Goal: Information Seeking & Learning: Learn about a topic

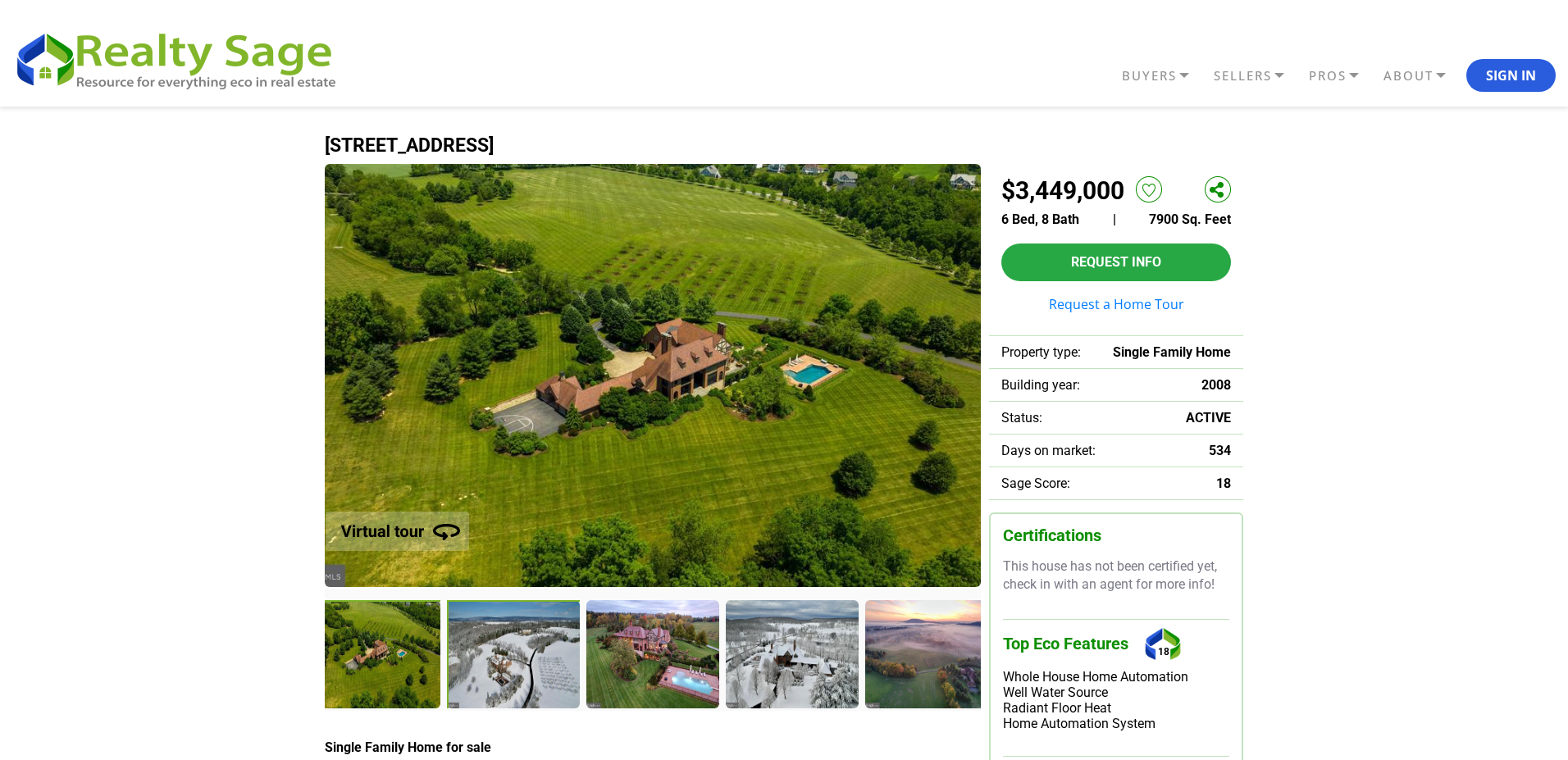
click at [538, 647] on div at bounding box center [515, 656] width 136 height 112
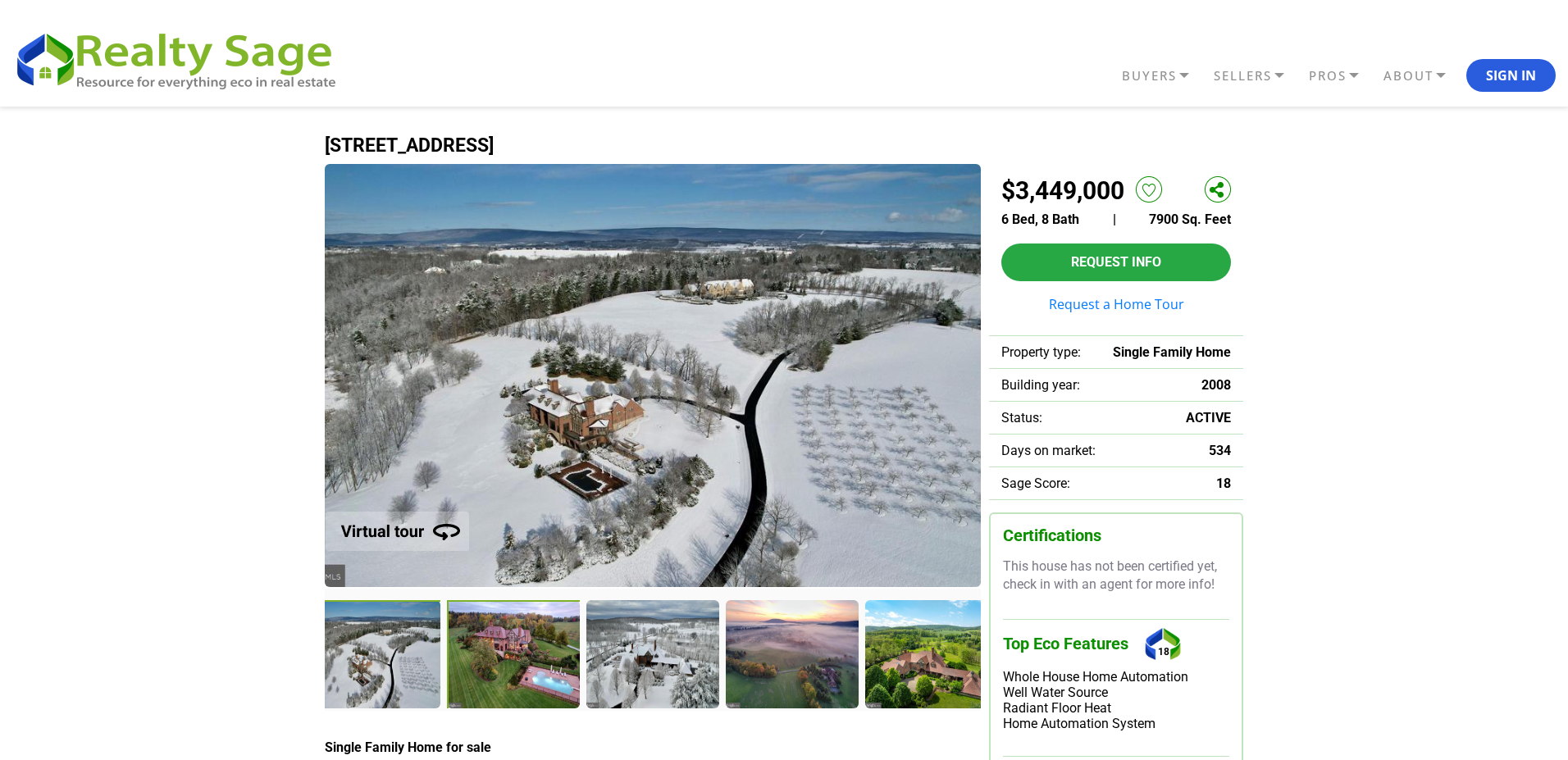
click at [518, 658] on div at bounding box center [515, 656] width 136 height 112
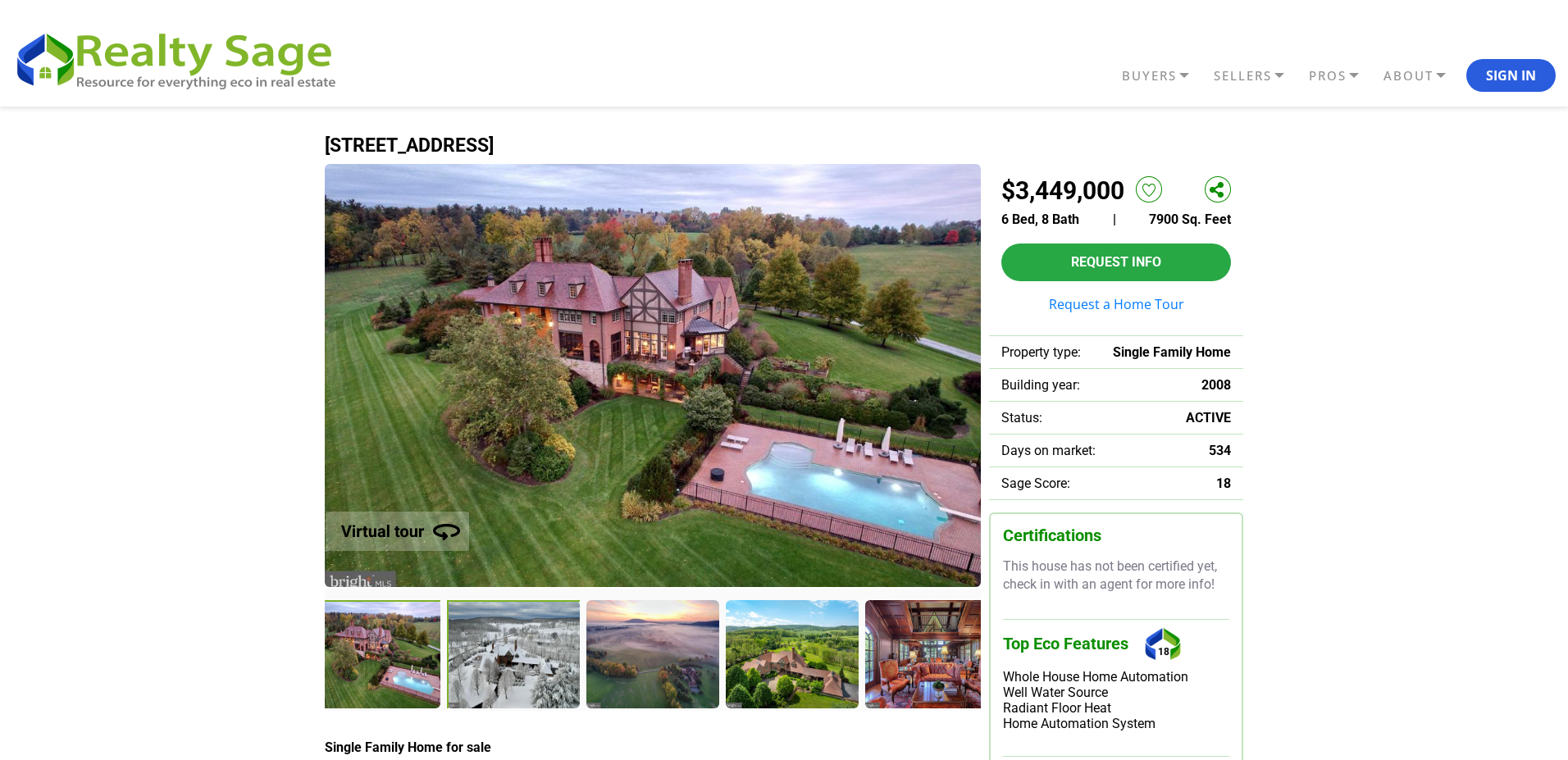
click at [515, 647] on div at bounding box center [515, 656] width 136 height 112
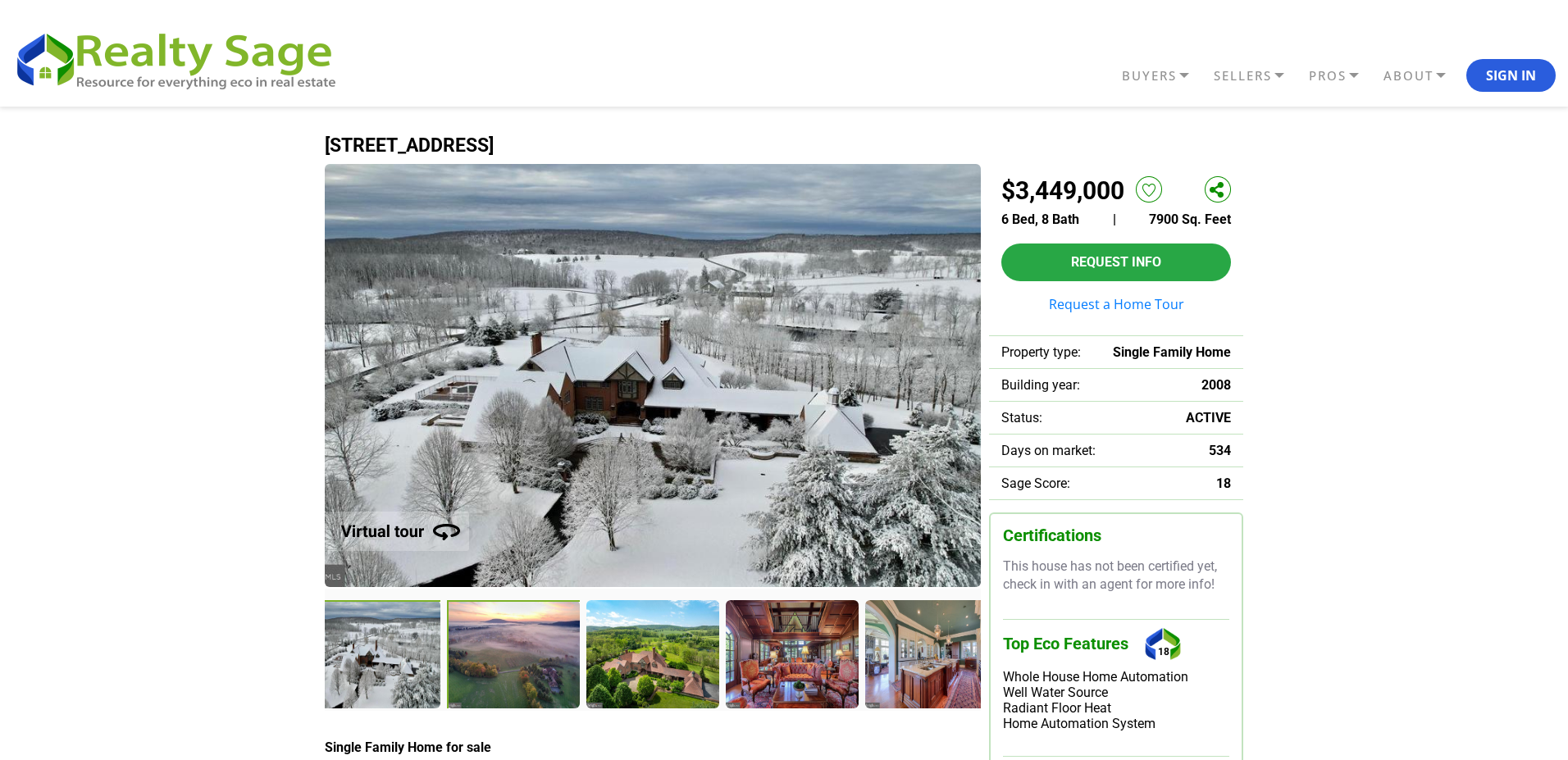
click at [515, 647] on div at bounding box center [514, 656] width 134 height 110
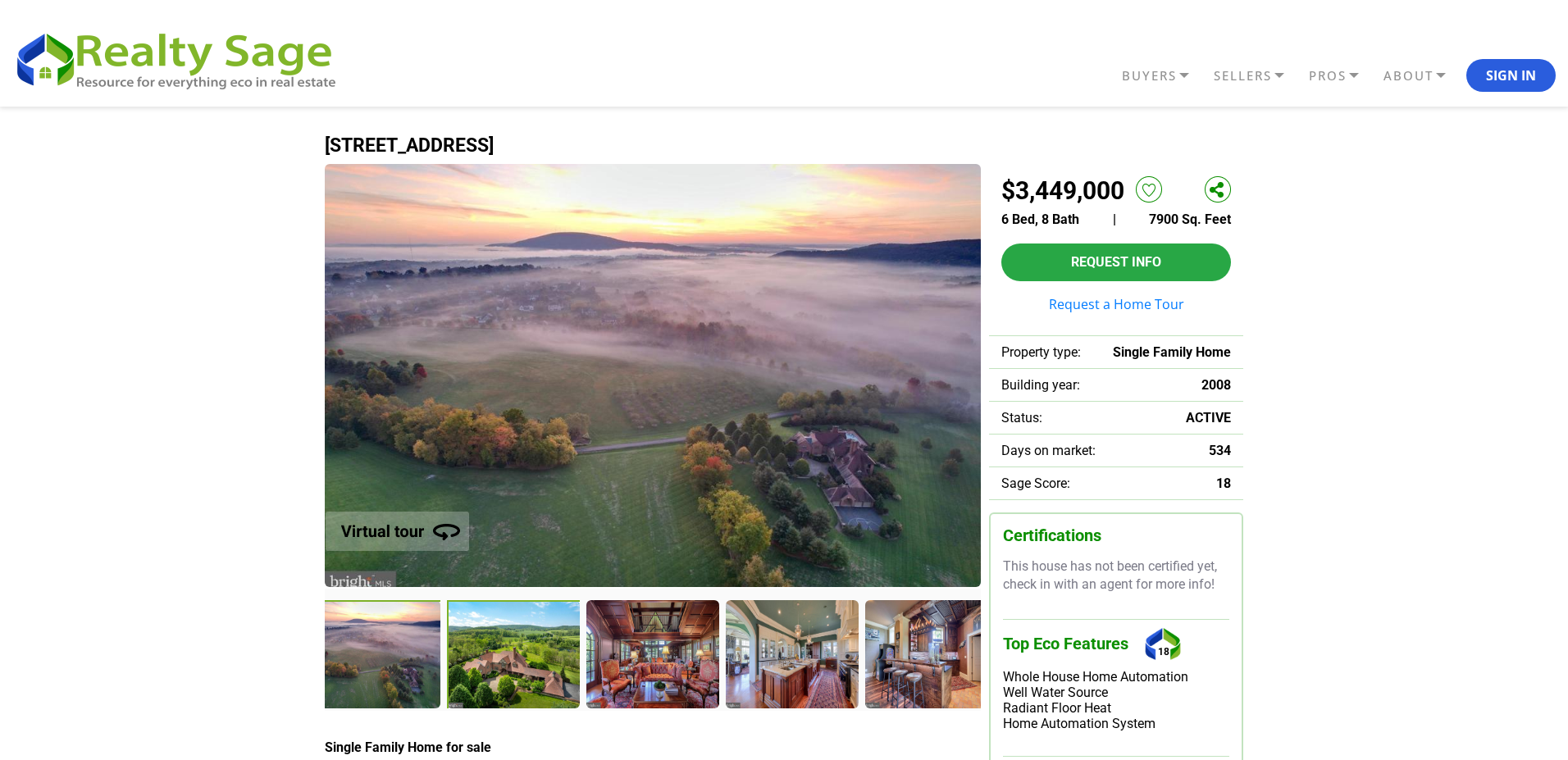
click at [515, 647] on div at bounding box center [514, 656] width 134 height 110
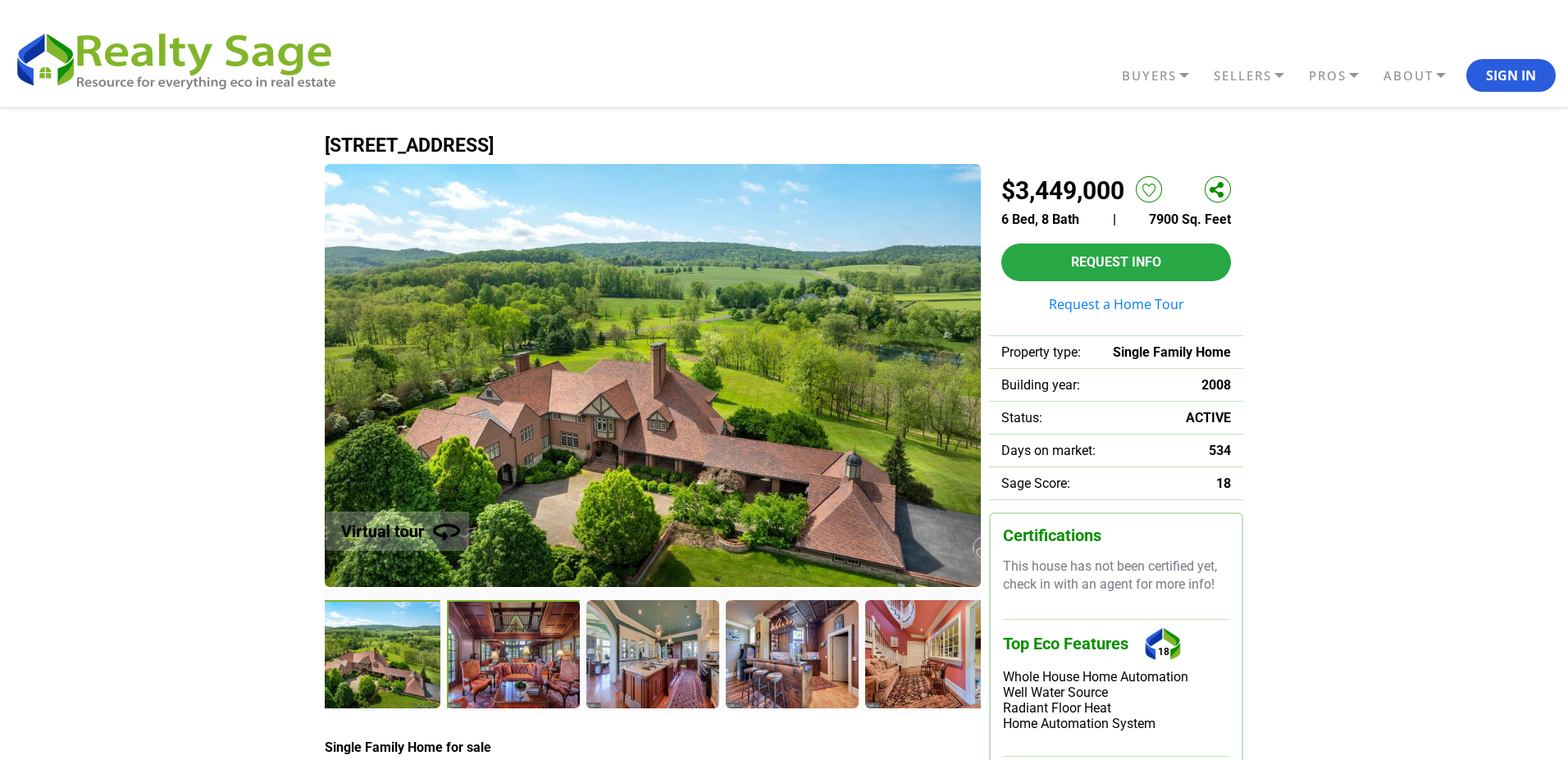
click at [498, 646] on div at bounding box center [515, 656] width 136 height 112
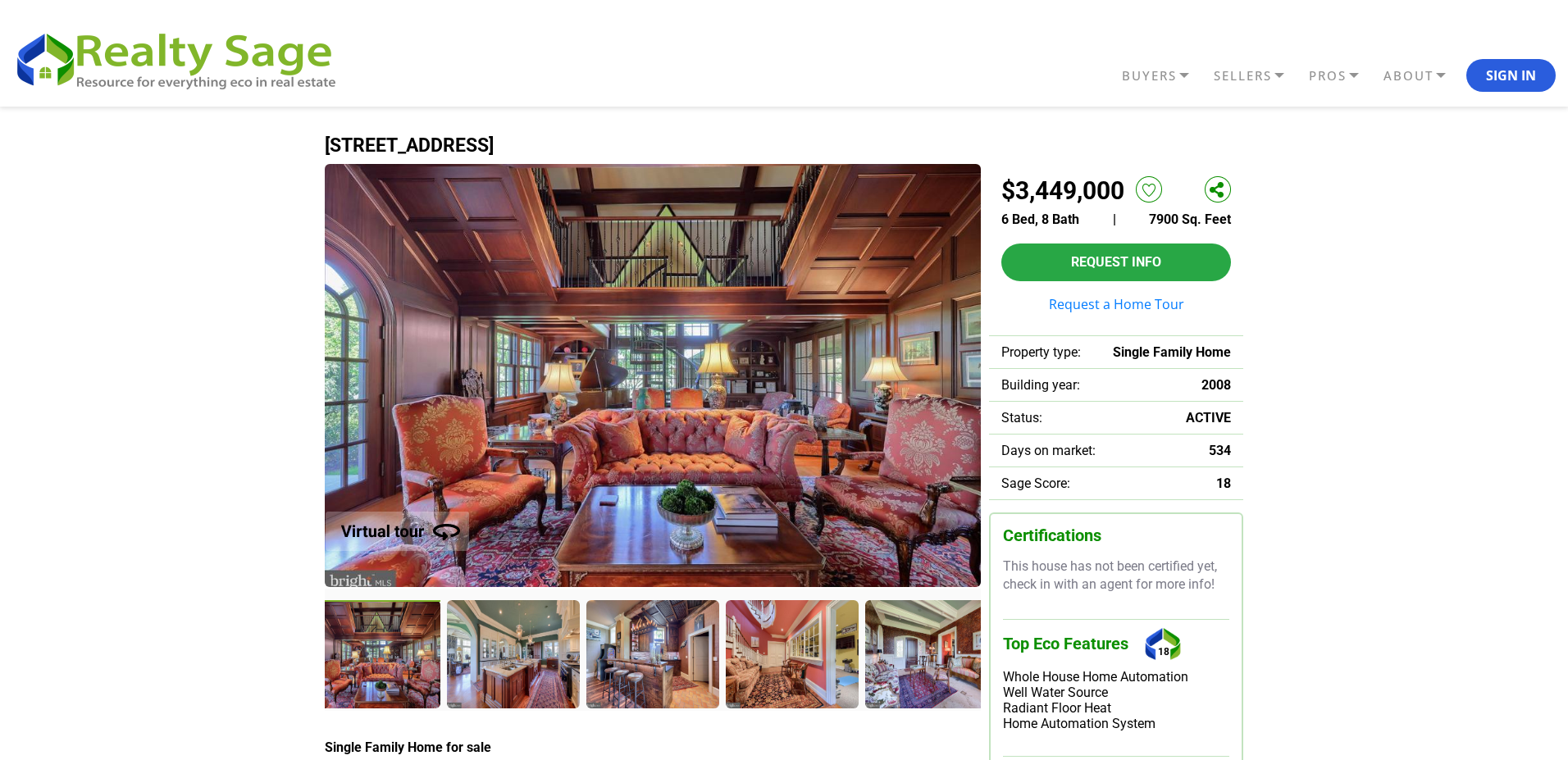
click at [498, 646] on div at bounding box center [512, 654] width 132 height 106
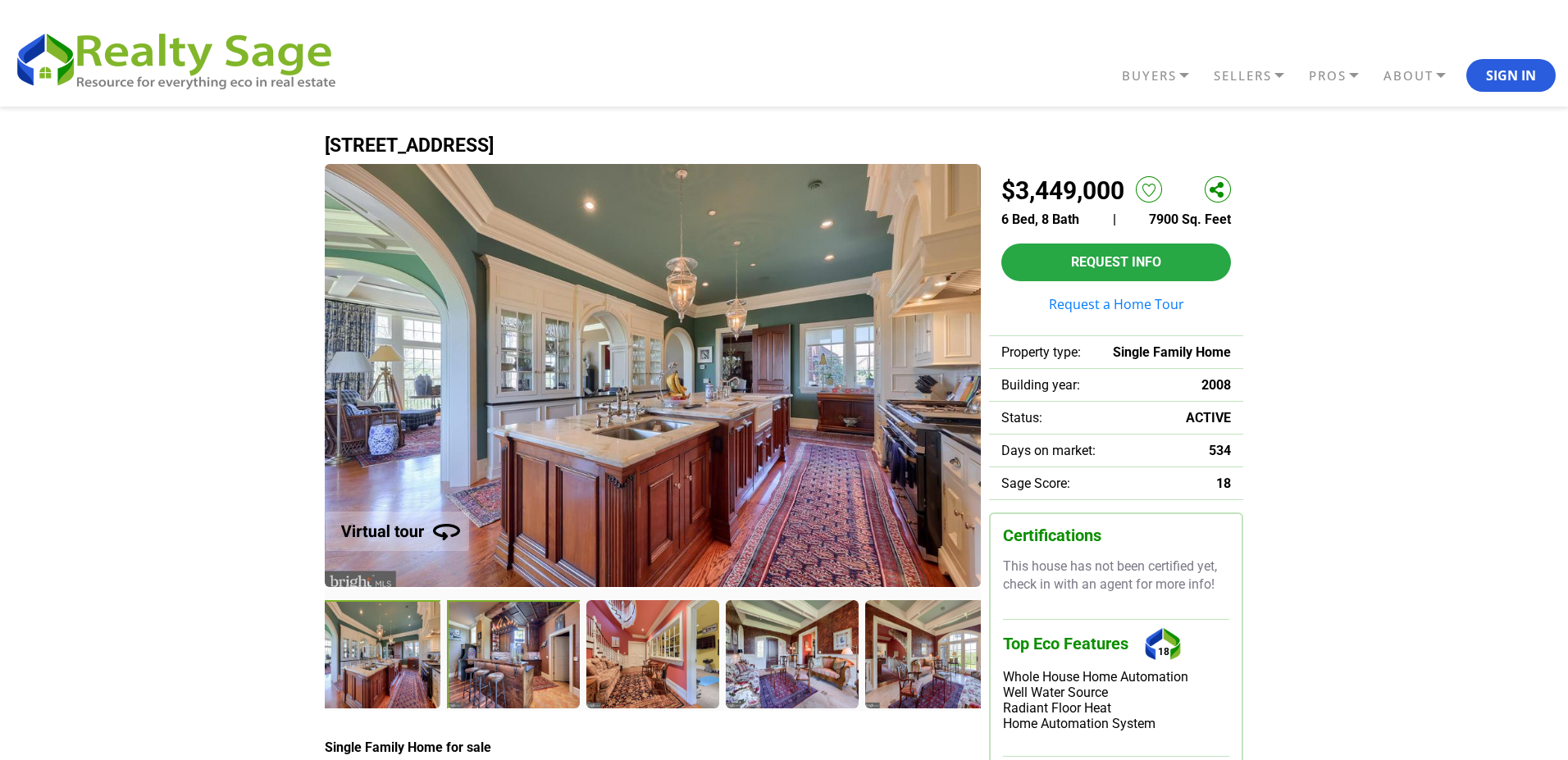
click at [498, 646] on div at bounding box center [514, 656] width 134 height 110
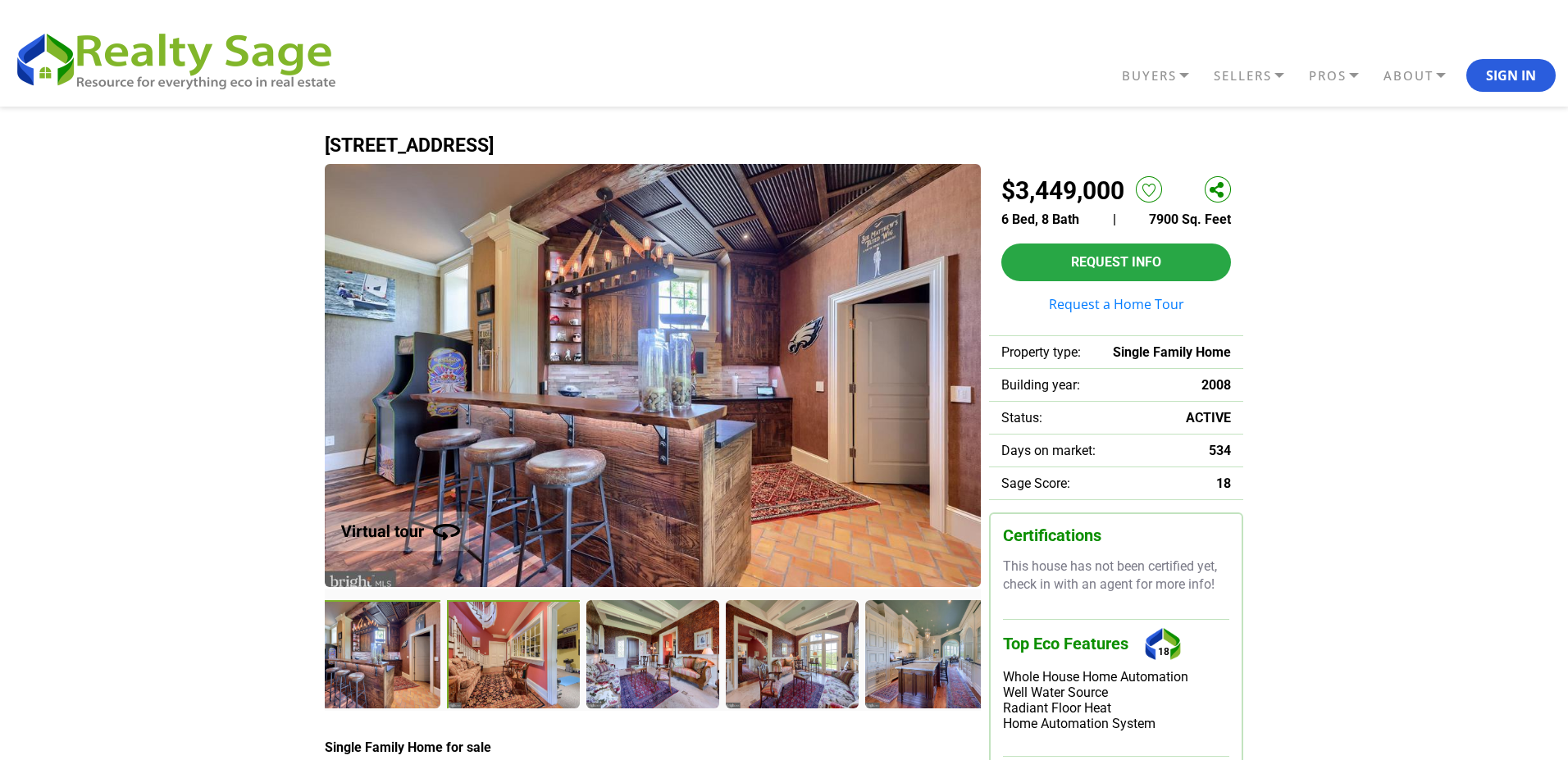
click at [498, 646] on div at bounding box center [514, 656] width 134 height 110
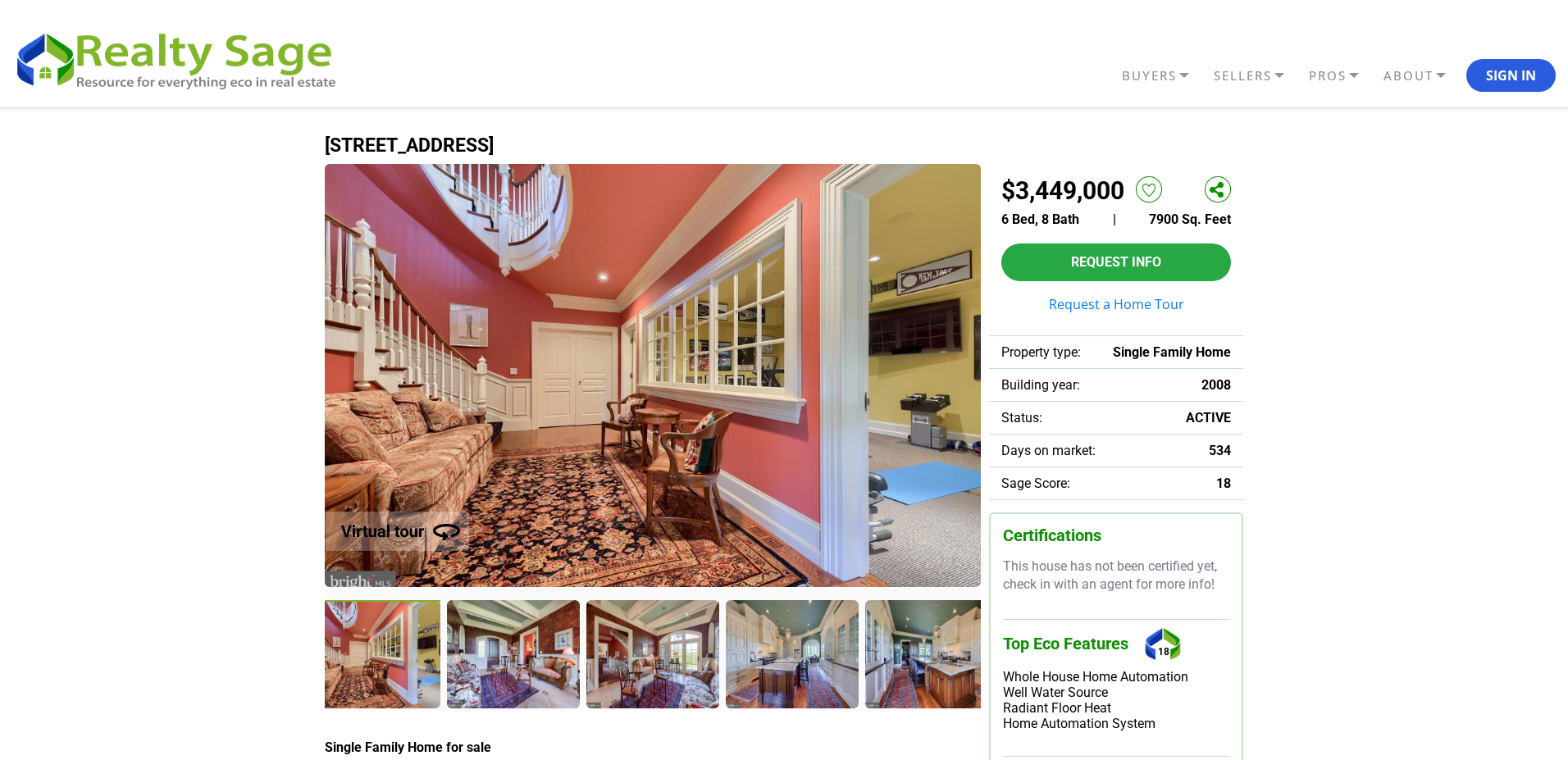
click at [498, 646] on div at bounding box center [512, 654] width 132 height 106
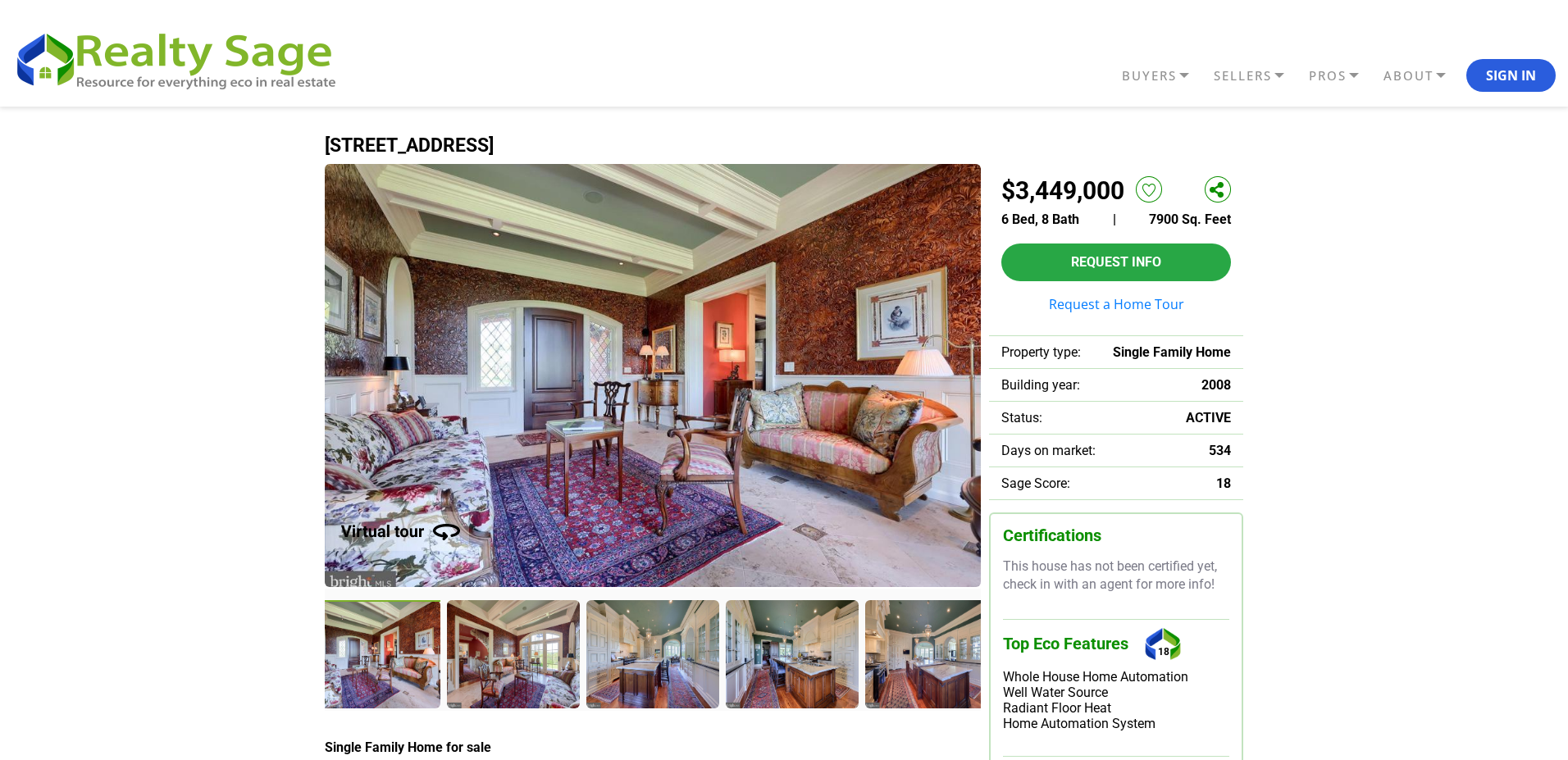
click at [498, 646] on div at bounding box center [512, 654] width 132 height 106
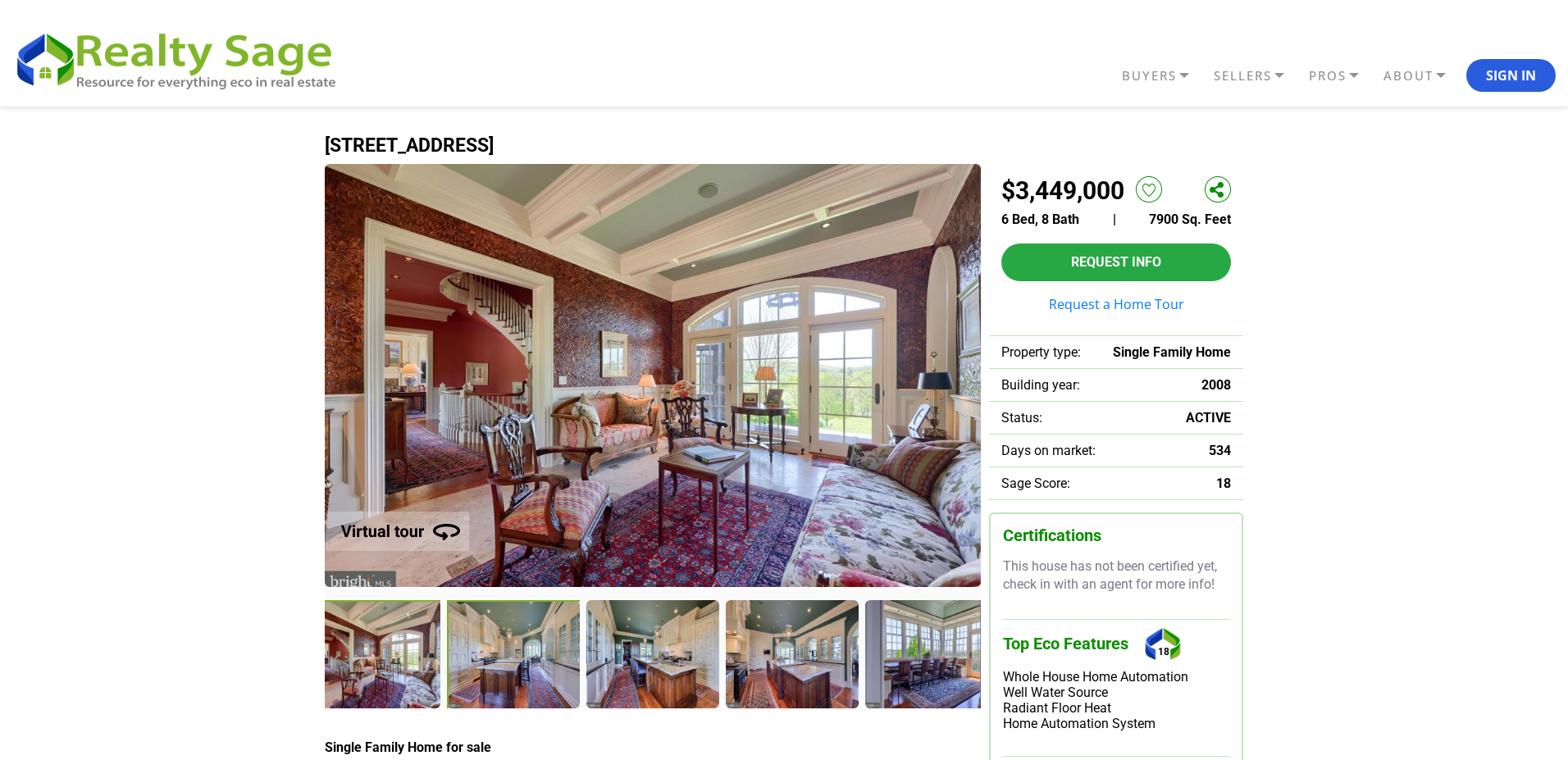
click at [498, 646] on div at bounding box center [514, 656] width 134 height 110
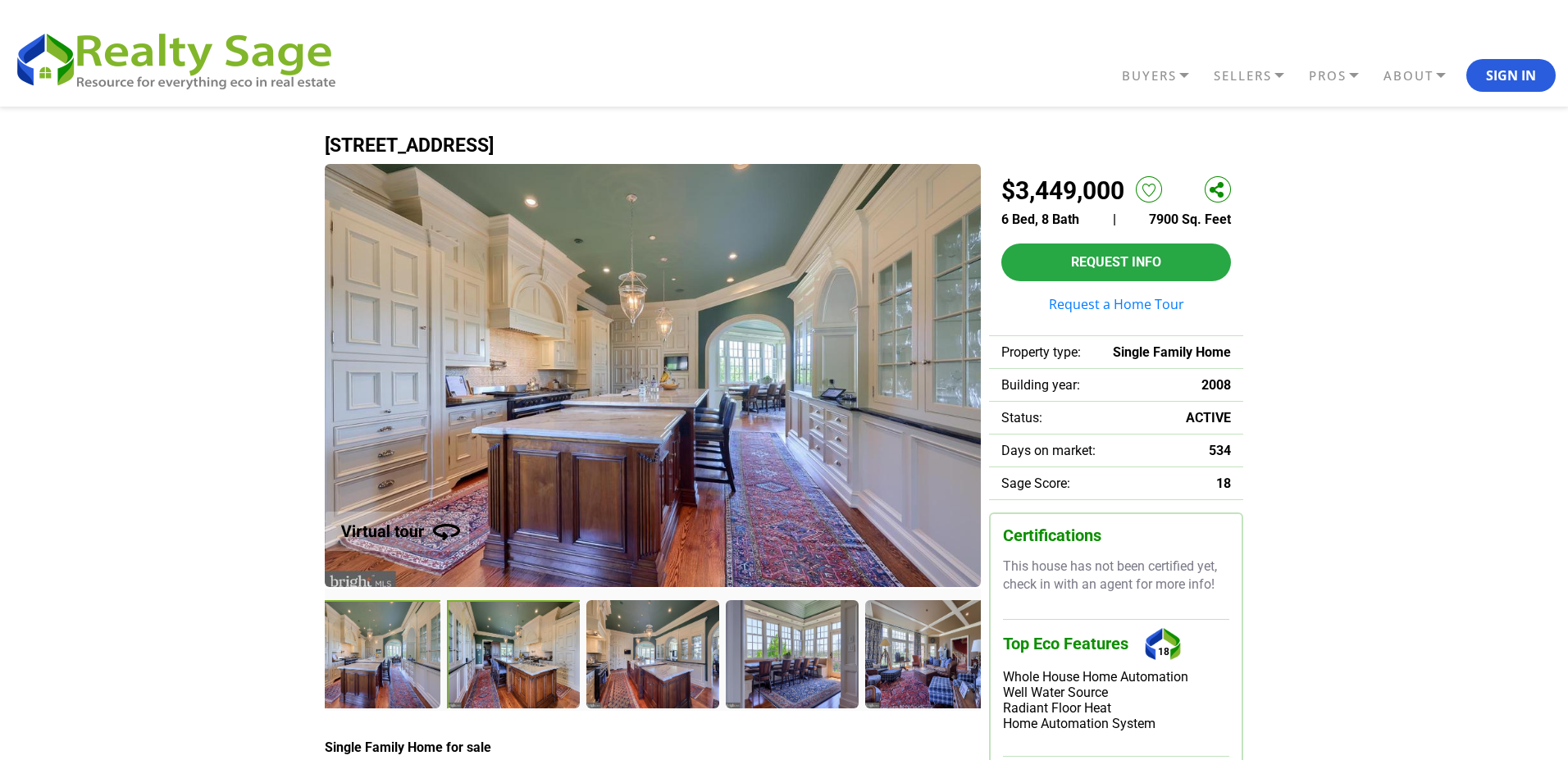
click at [499, 646] on div at bounding box center [514, 656] width 134 height 110
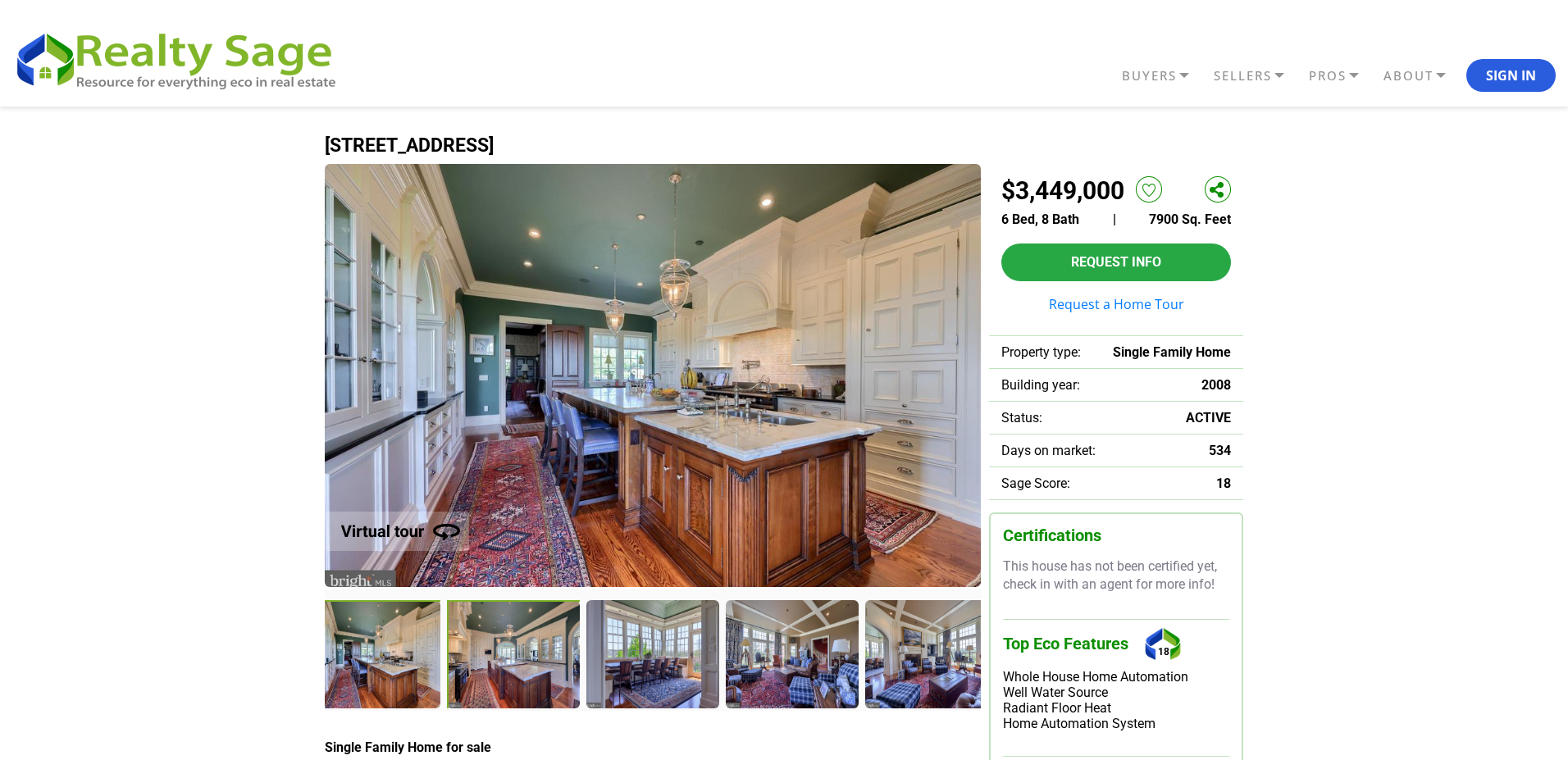
click at [499, 646] on div at bounding box center [514, 656] width 134 height 110
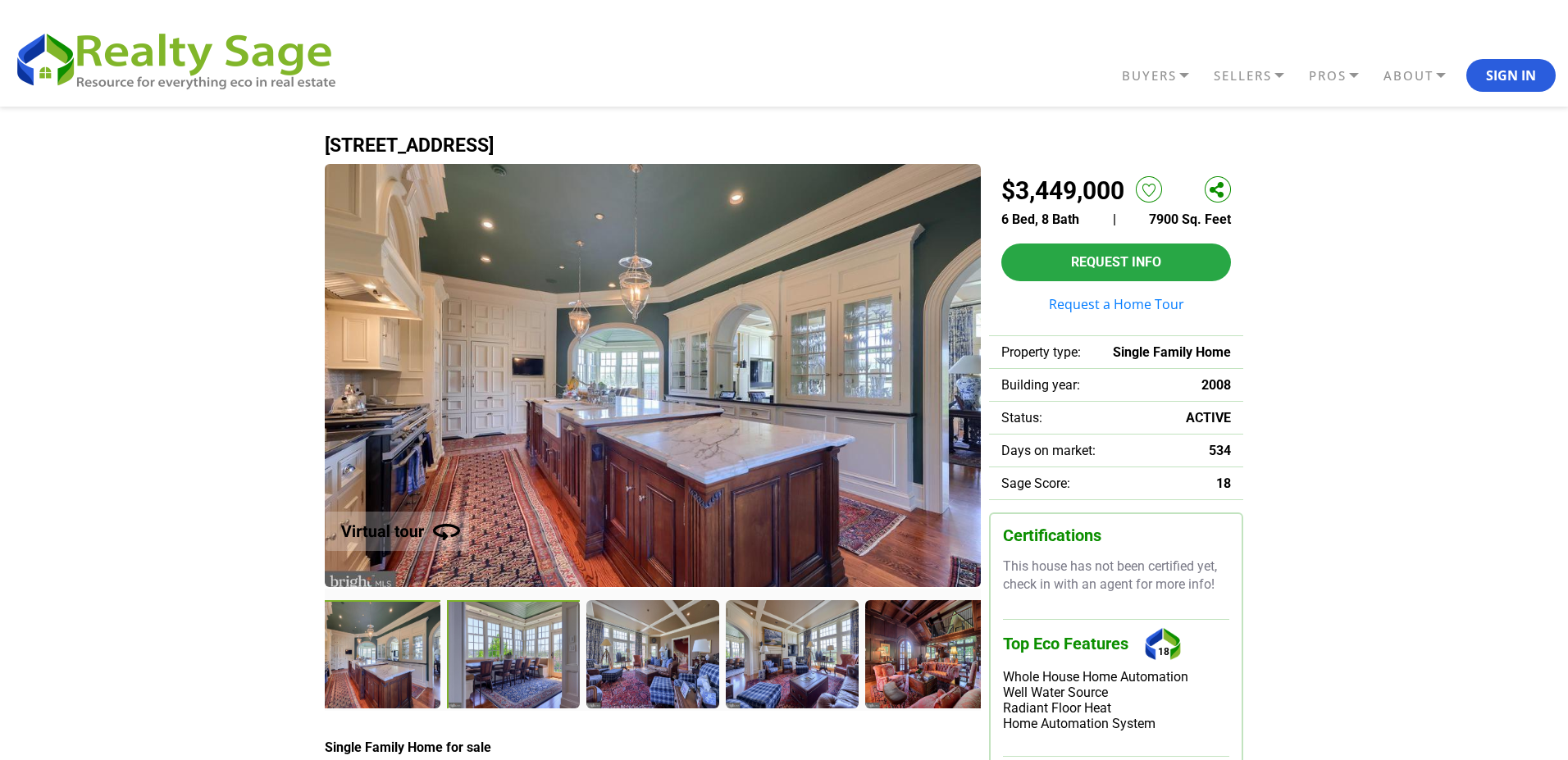
click at [499, 646] on div at bounding box center [514, 656] width 134 height 110
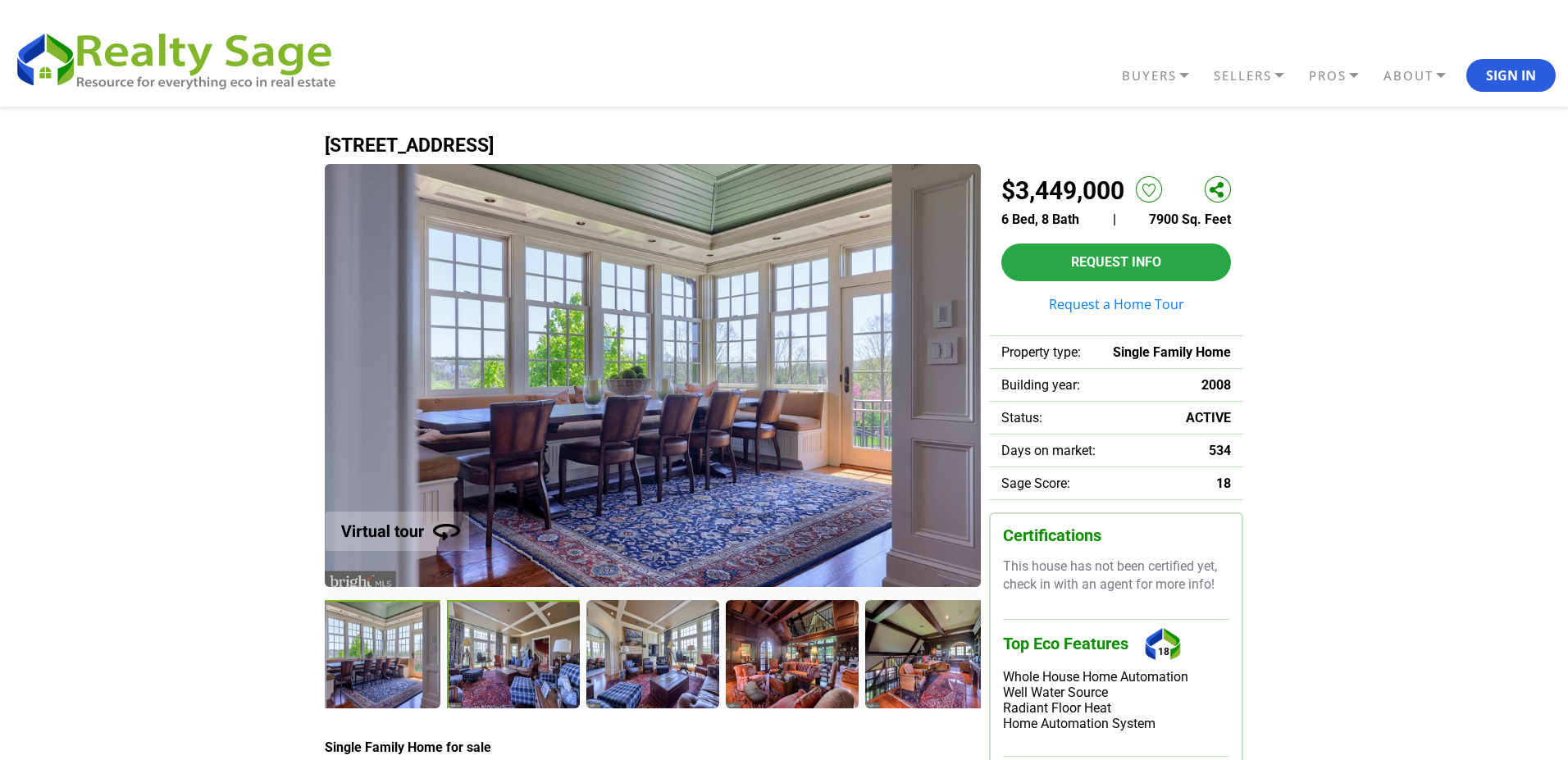
click at [499, 646] on div at bounding box center [514, 656] width 134 height 110
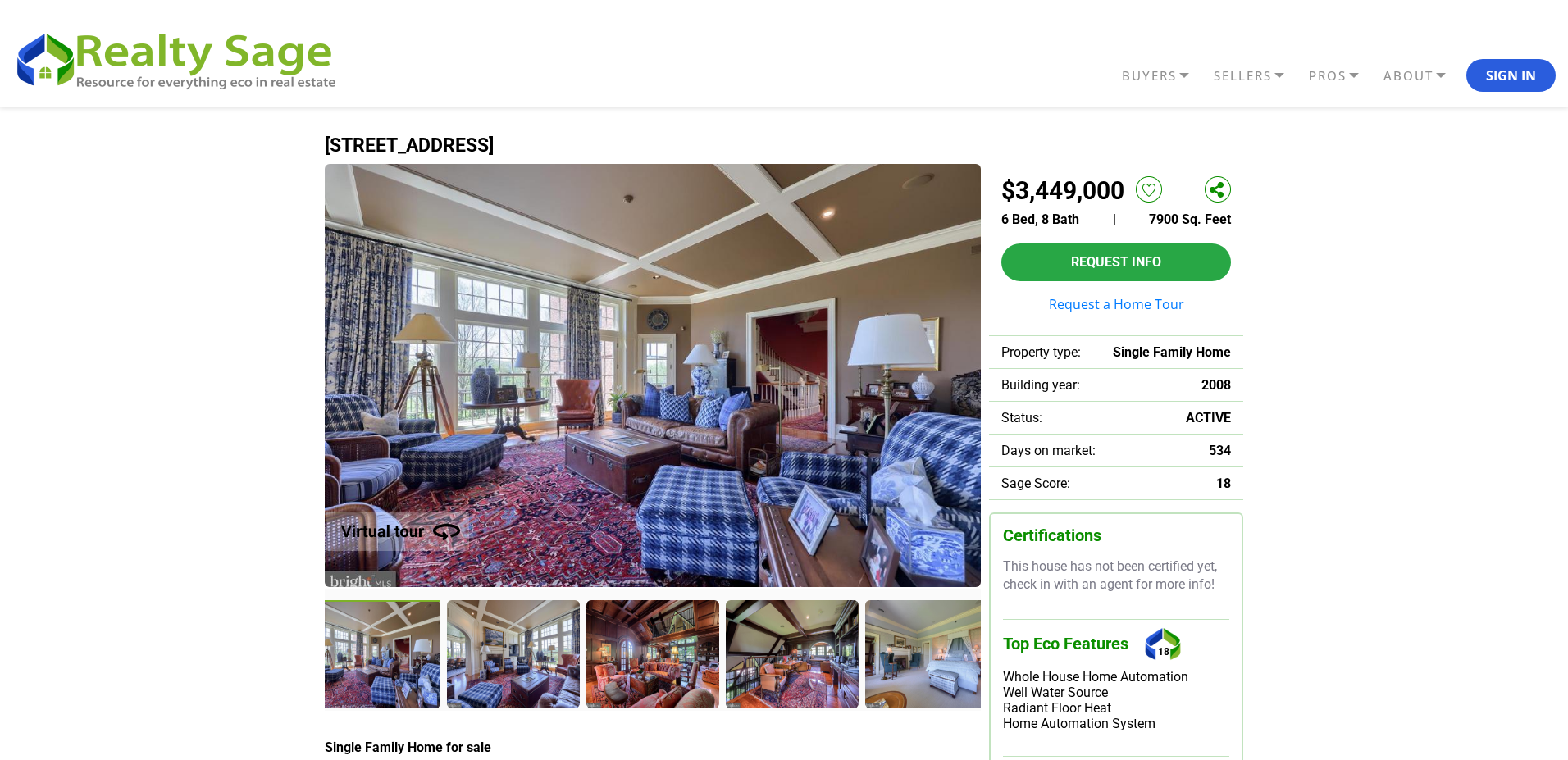
click at [499, 646] on div at bounding box center [512, 654] width 132 height 106
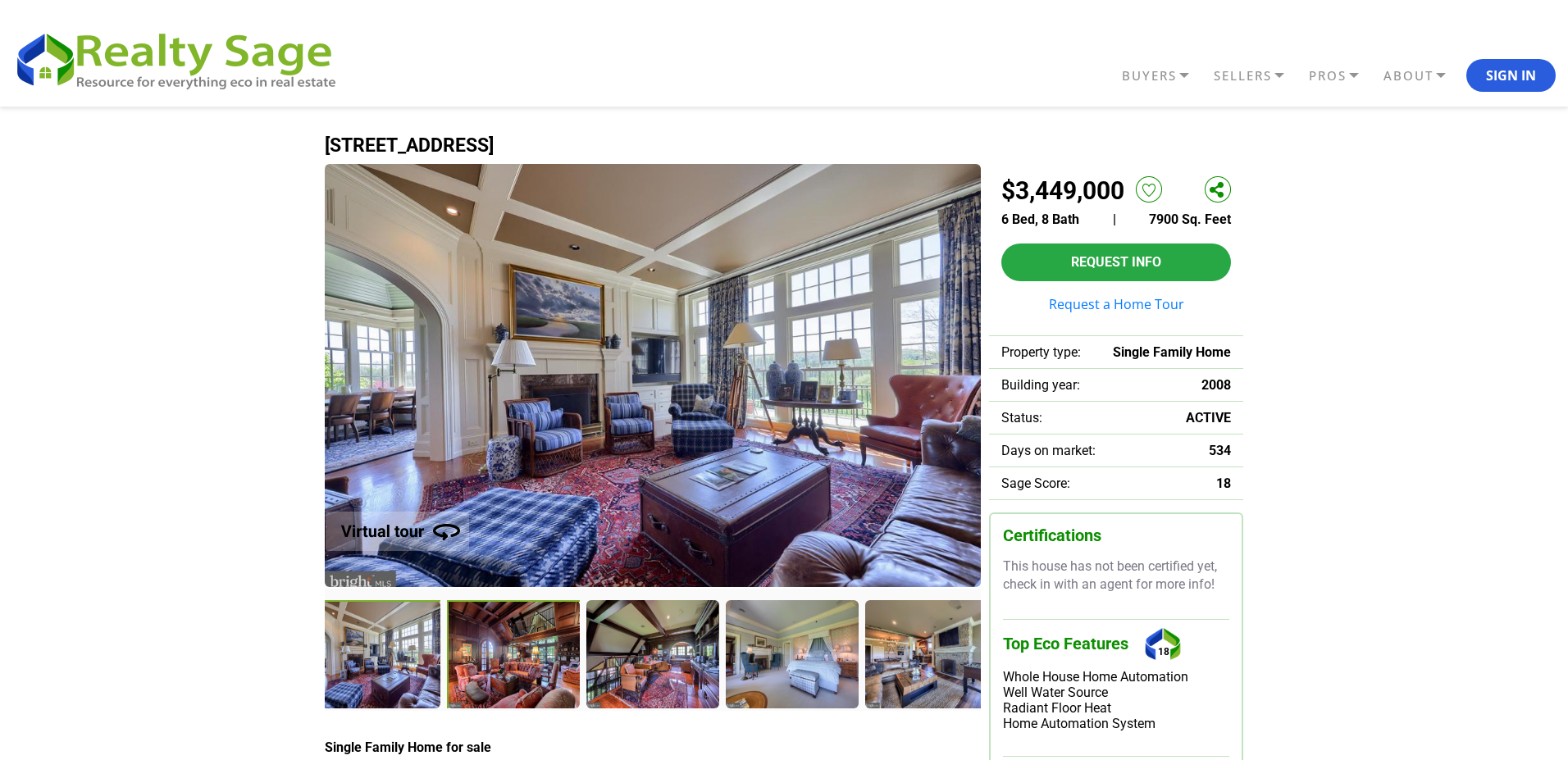
click at [499, 646] on div at bounding box center [514, 656] width 134 height 110
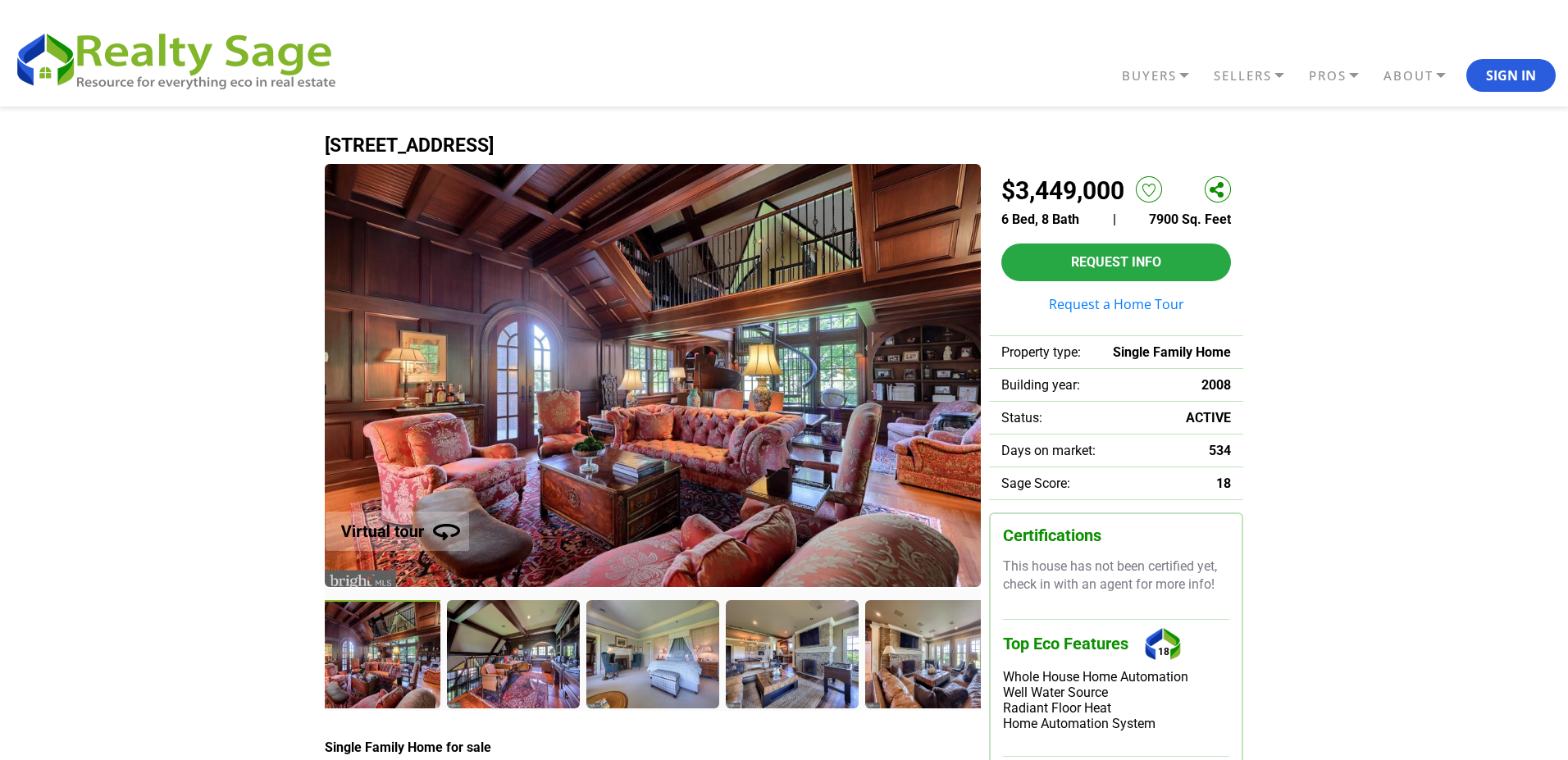
click at [499, 646] on div at bounding box center [512, 654] width 132 height 106
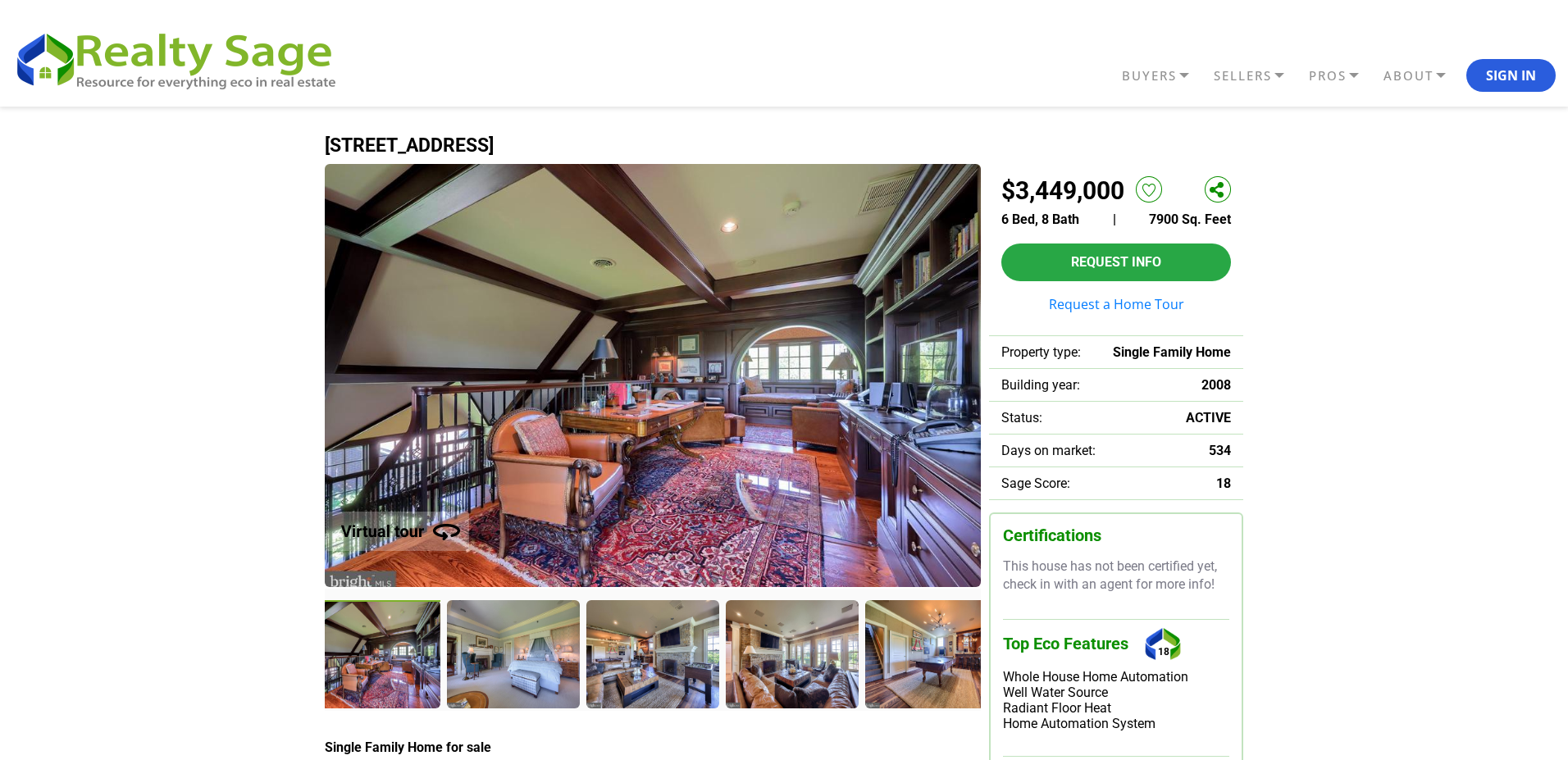
click at [499, 646] on div at bounding box center [512, 654] width 132 height 106
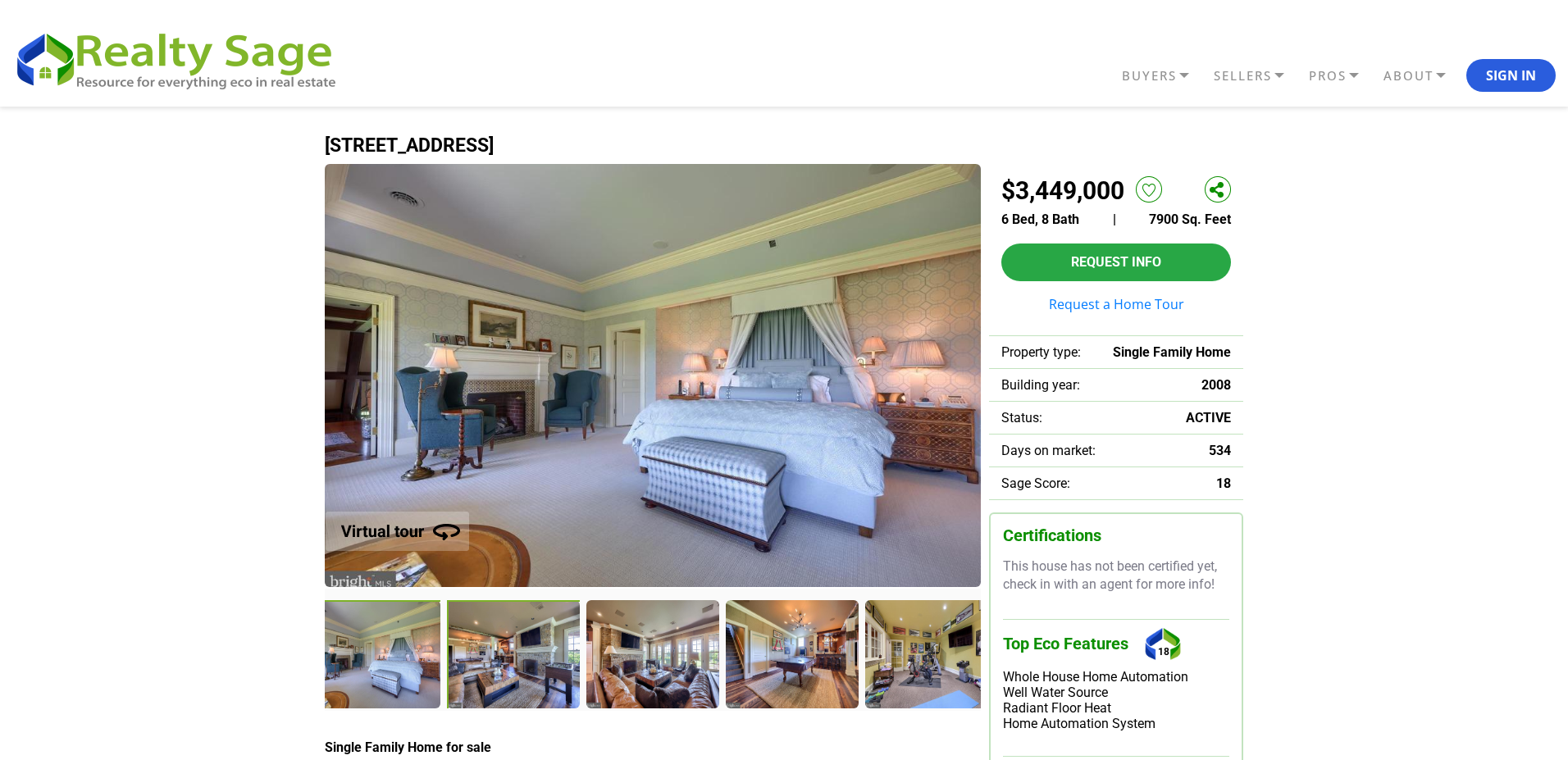
click at [499, 646] on div at bounding box center [514, 656] width 134 height 110
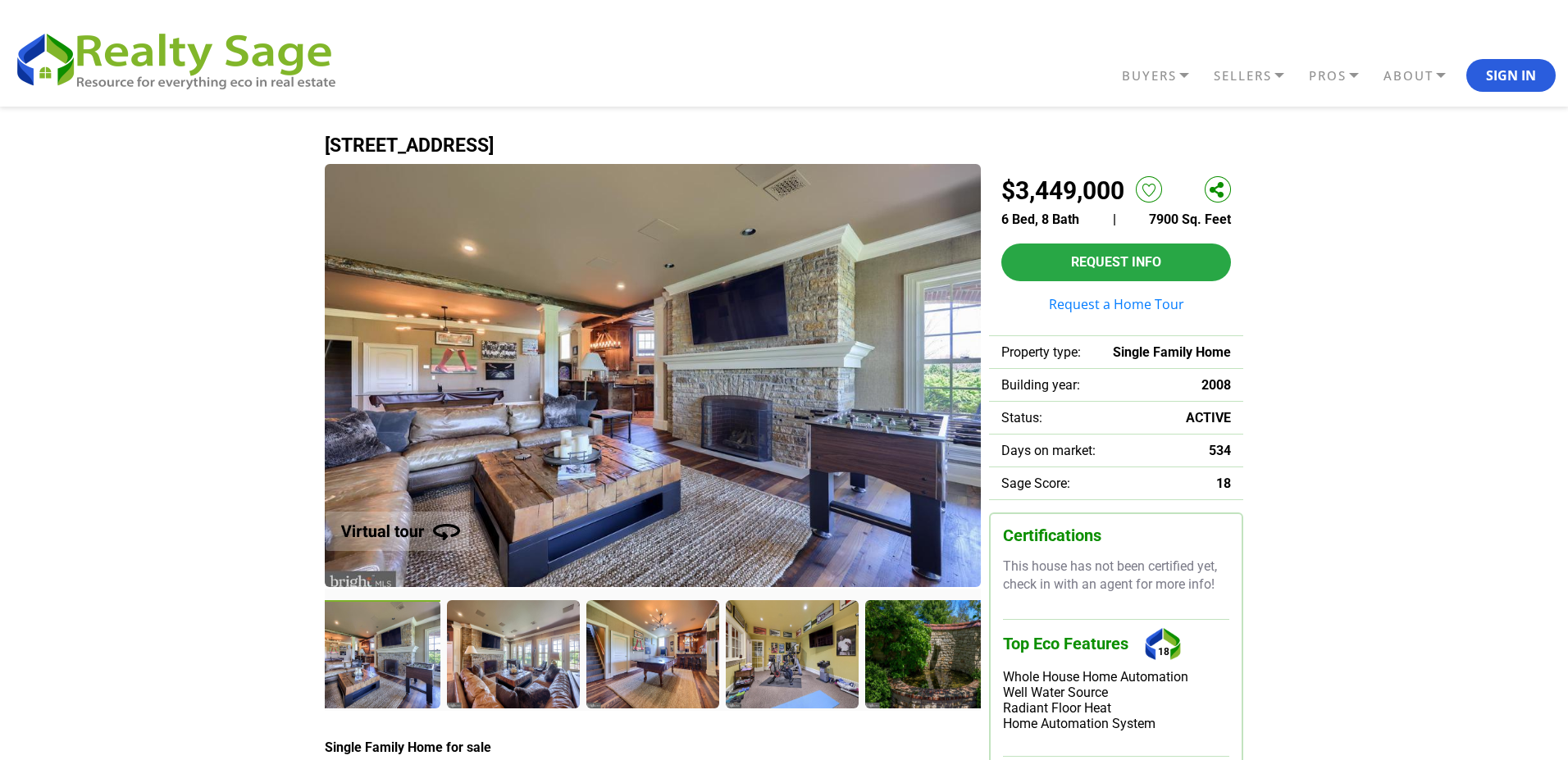
click at [499, 646] on div at bounding box center [512, 654] width 132 height 106
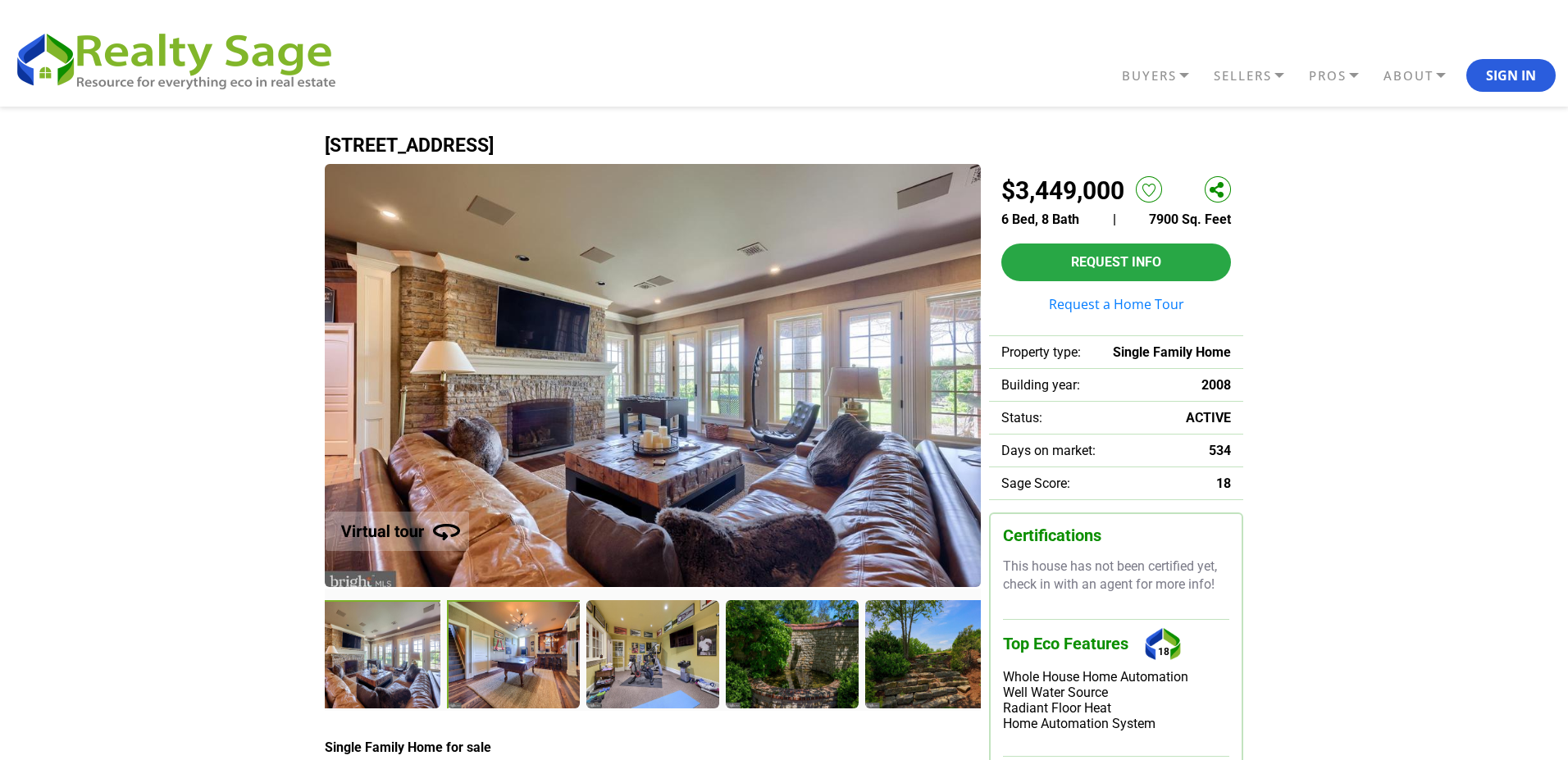
click at [499, 646] on div at bounding box center [514, 656] width 134 height 110
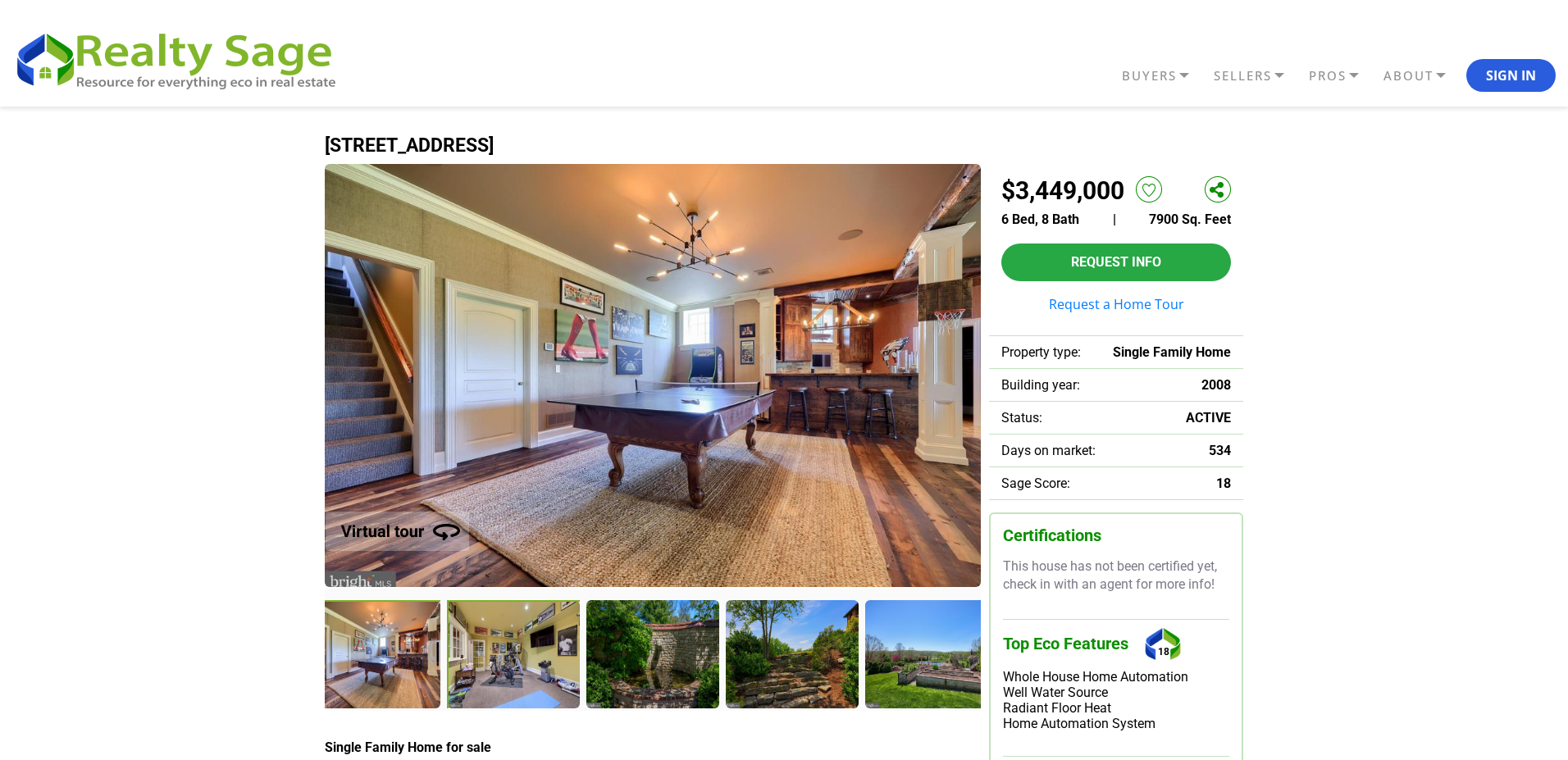
click at [499, 646] on div at bounding box center [514, 656] width 134 height 110
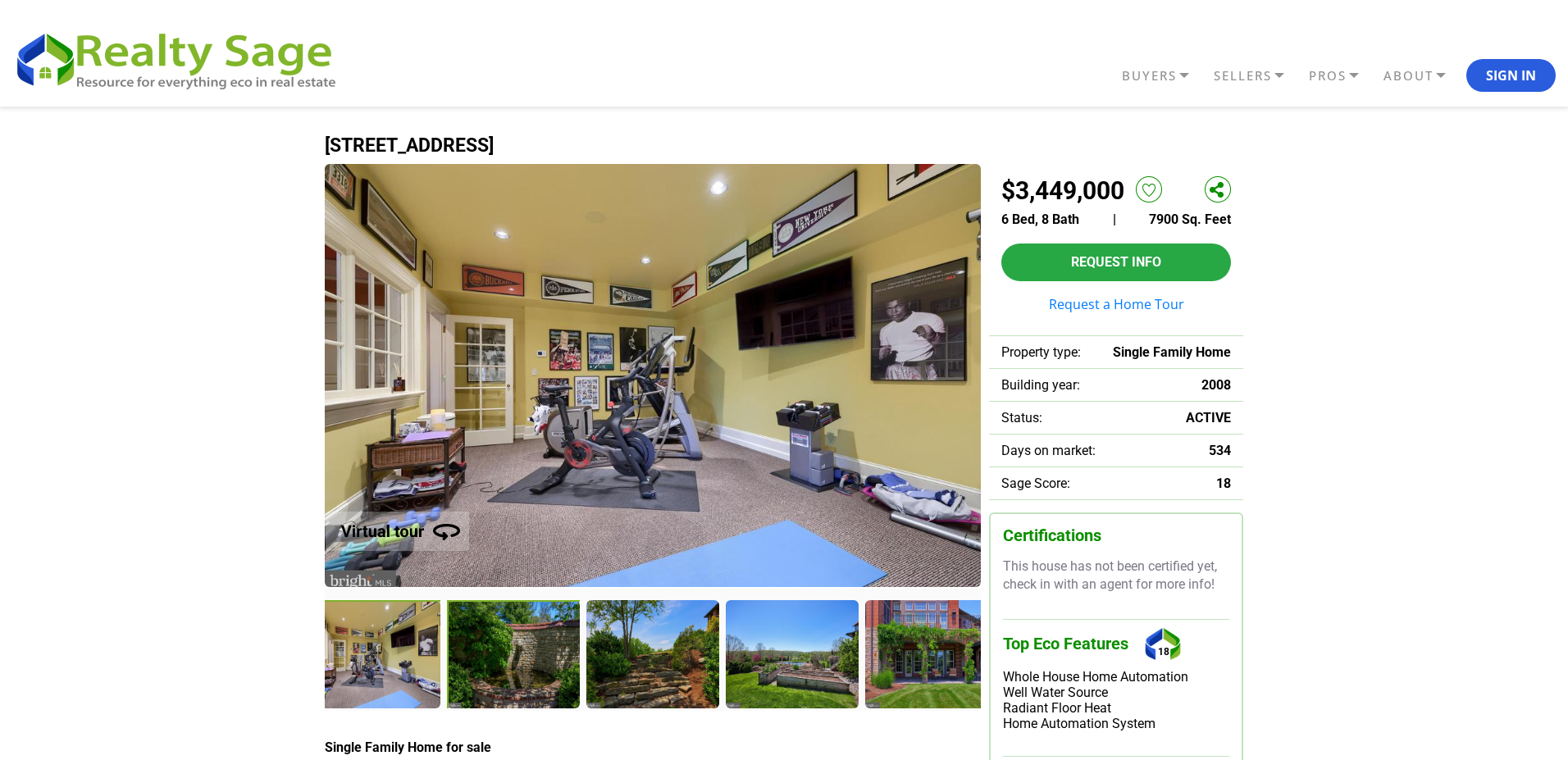
click at [499, 646] on div at bounding box center [514, 656] width 134 height 110
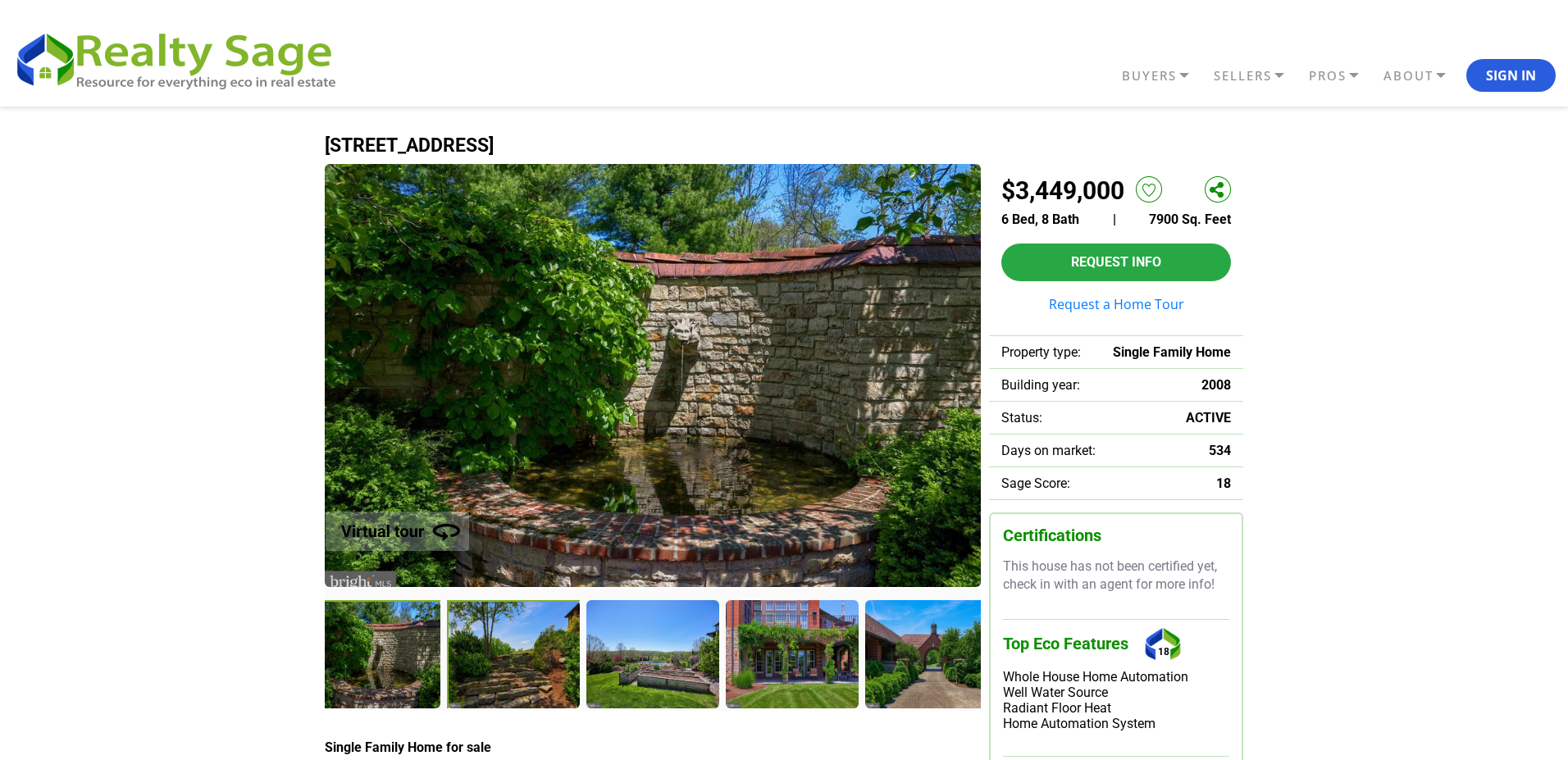
click at [499, 646] on div at bounding box center [514, 656] width 134 height 110
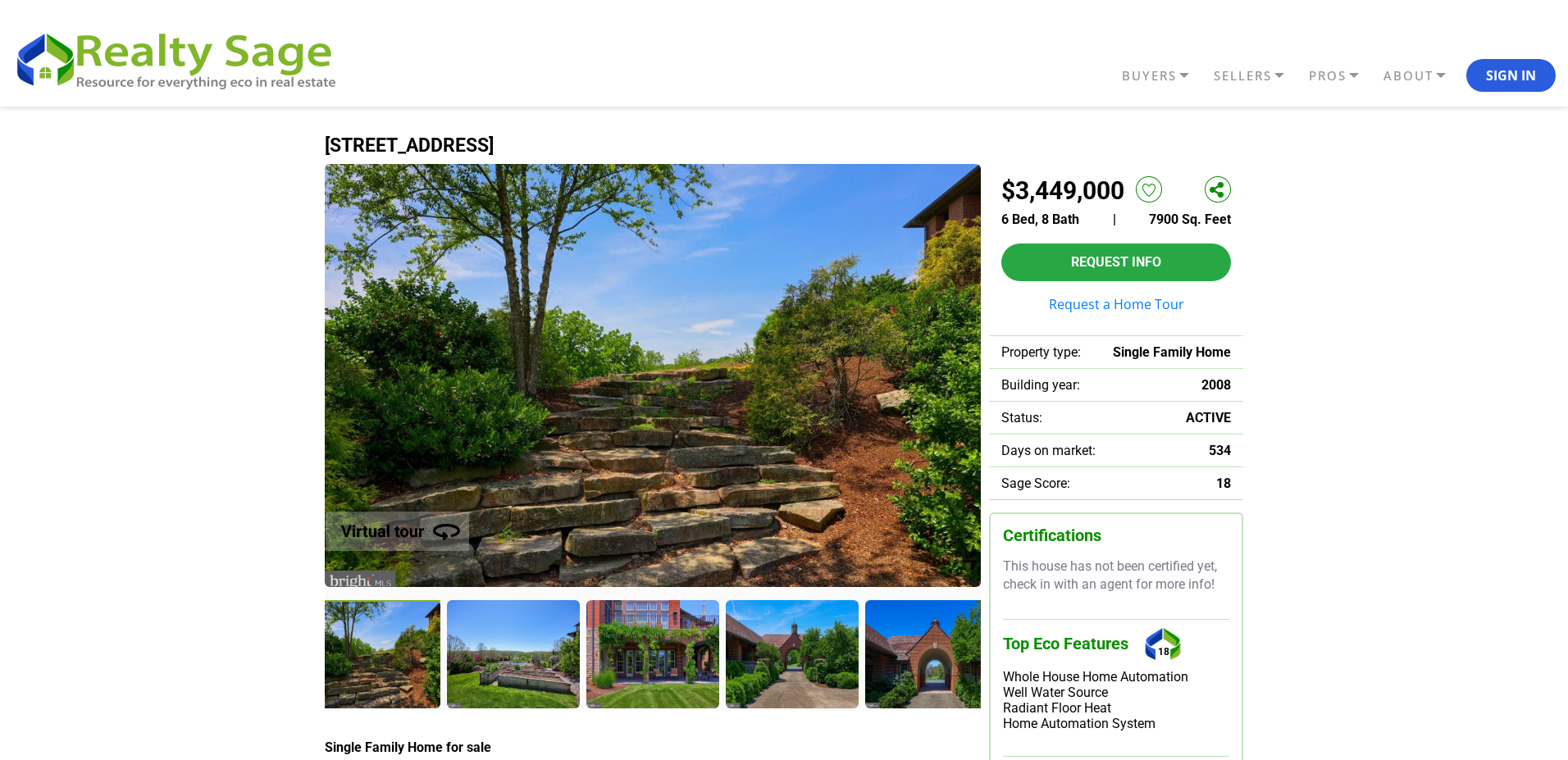
click at [499, 646] on div at bounding box center [512, 654] width 132 height 106
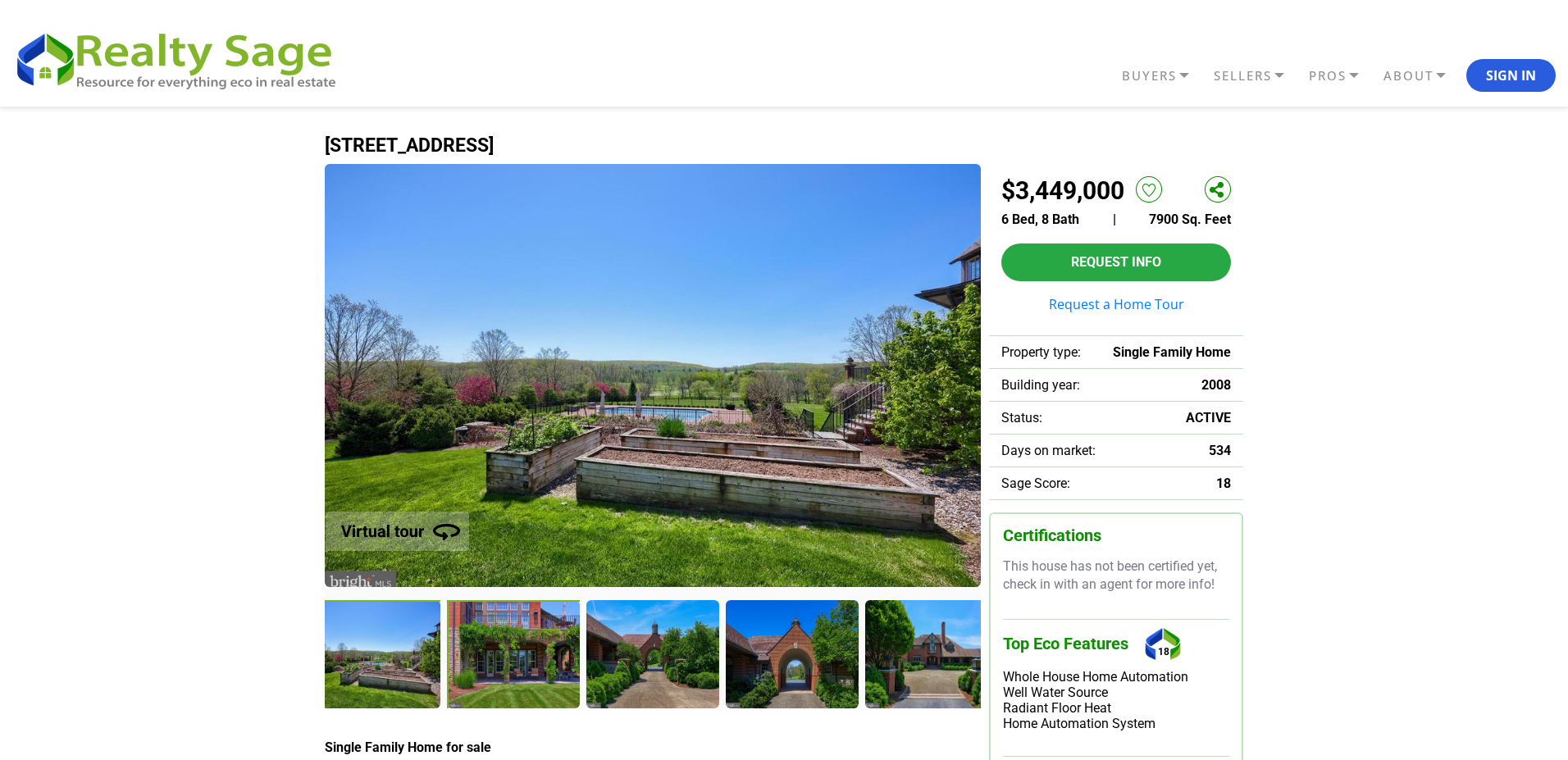
click at [499, 646] on div at bounding box center [514, 656] width 134 height 110
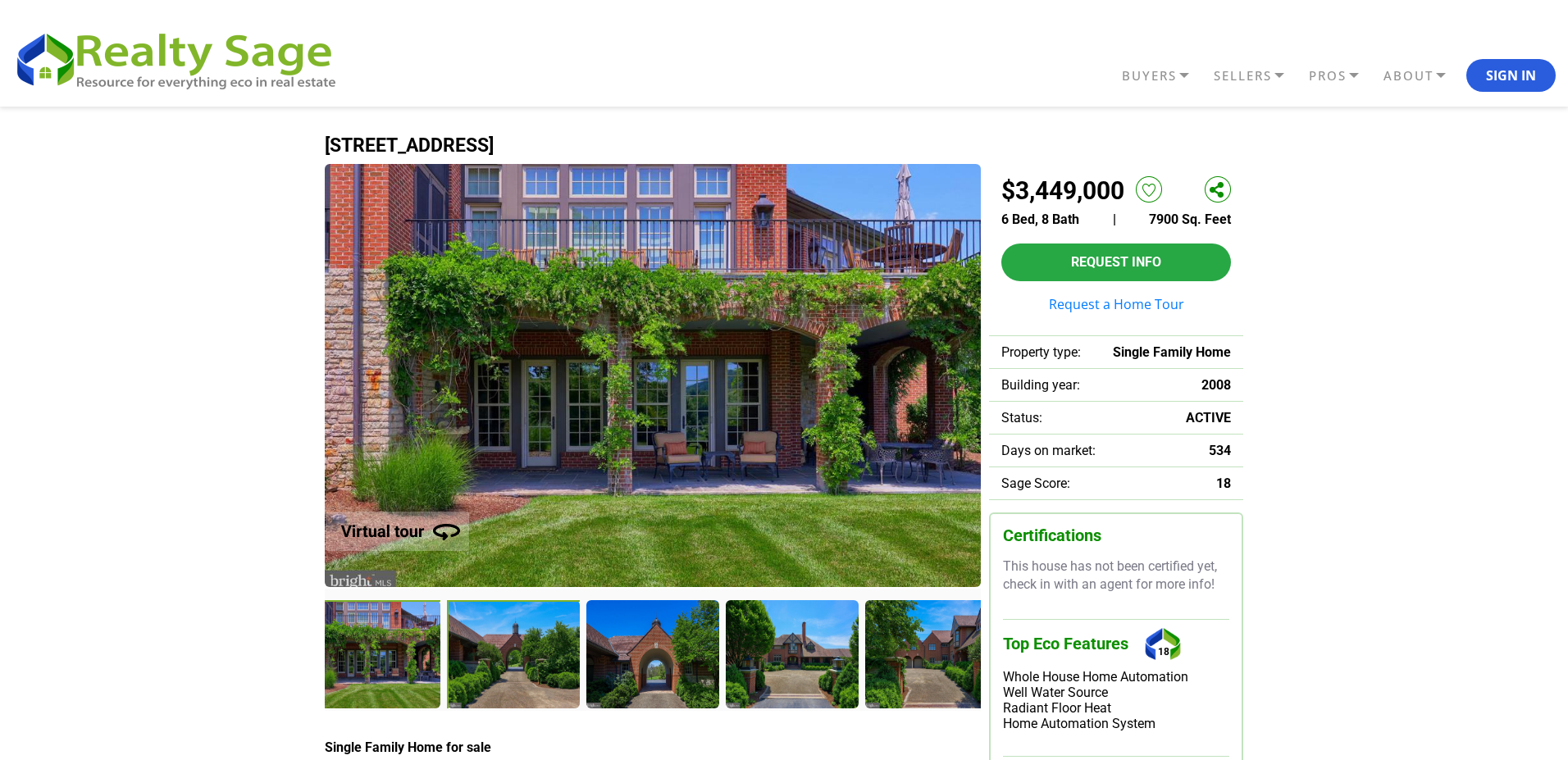
click at [499, 646] on div at bounding box center [514, 656] width 134 height 110
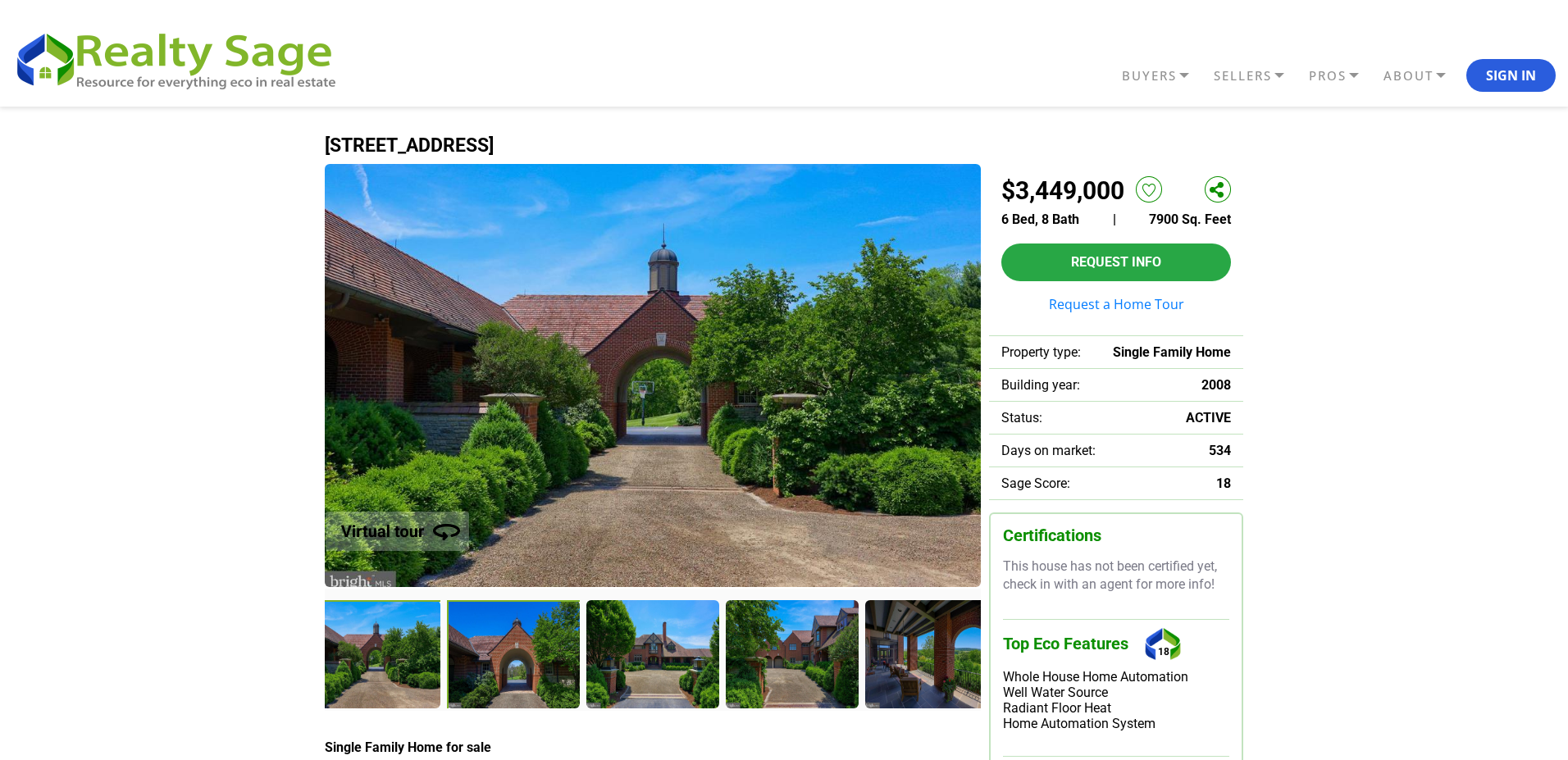
click at [499, 646] on div at bounding box center [514, 656] width 134 height 110
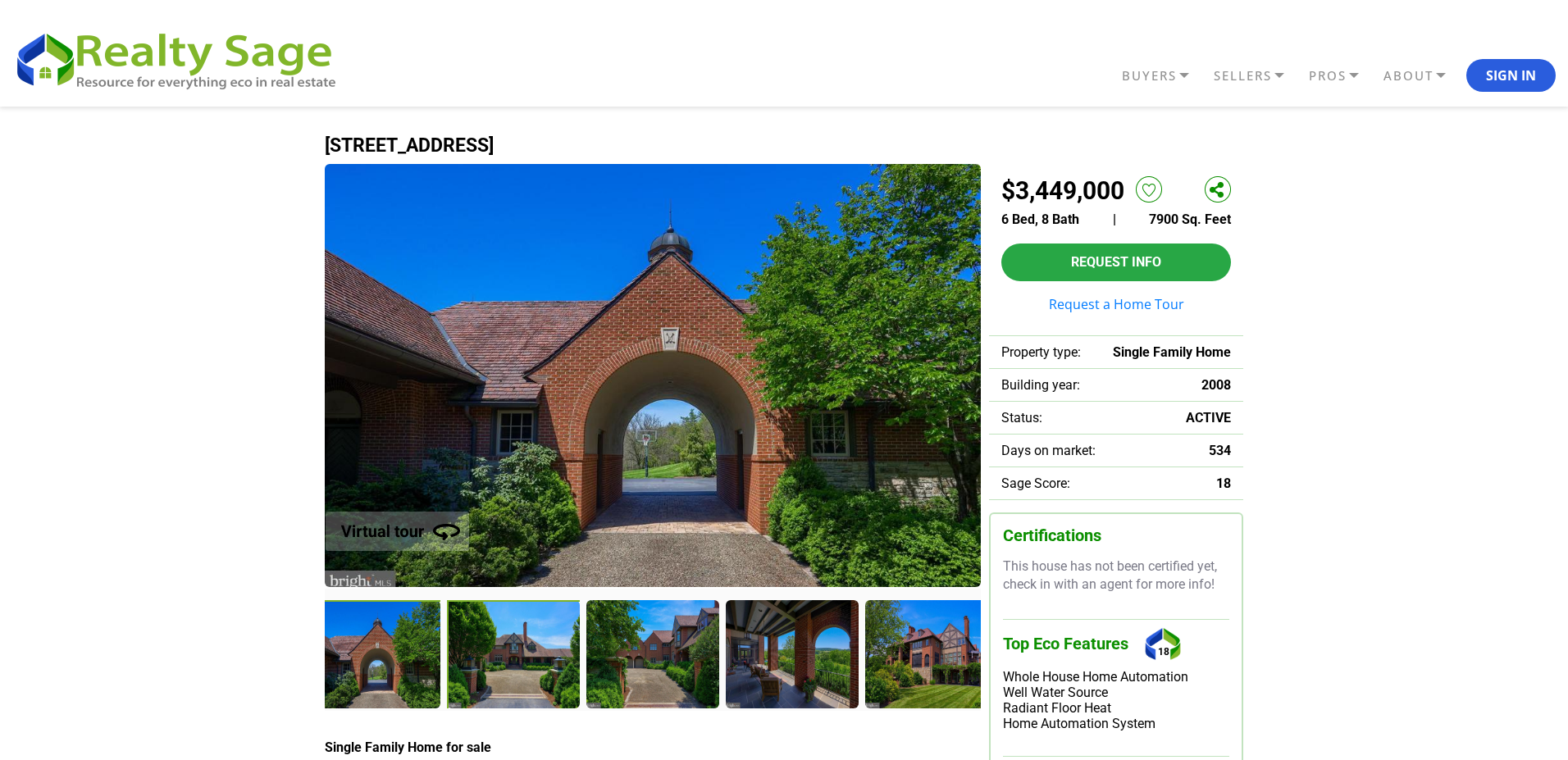
click at [499, 646] on div at bounding box center [514, 656] width 134 height 110
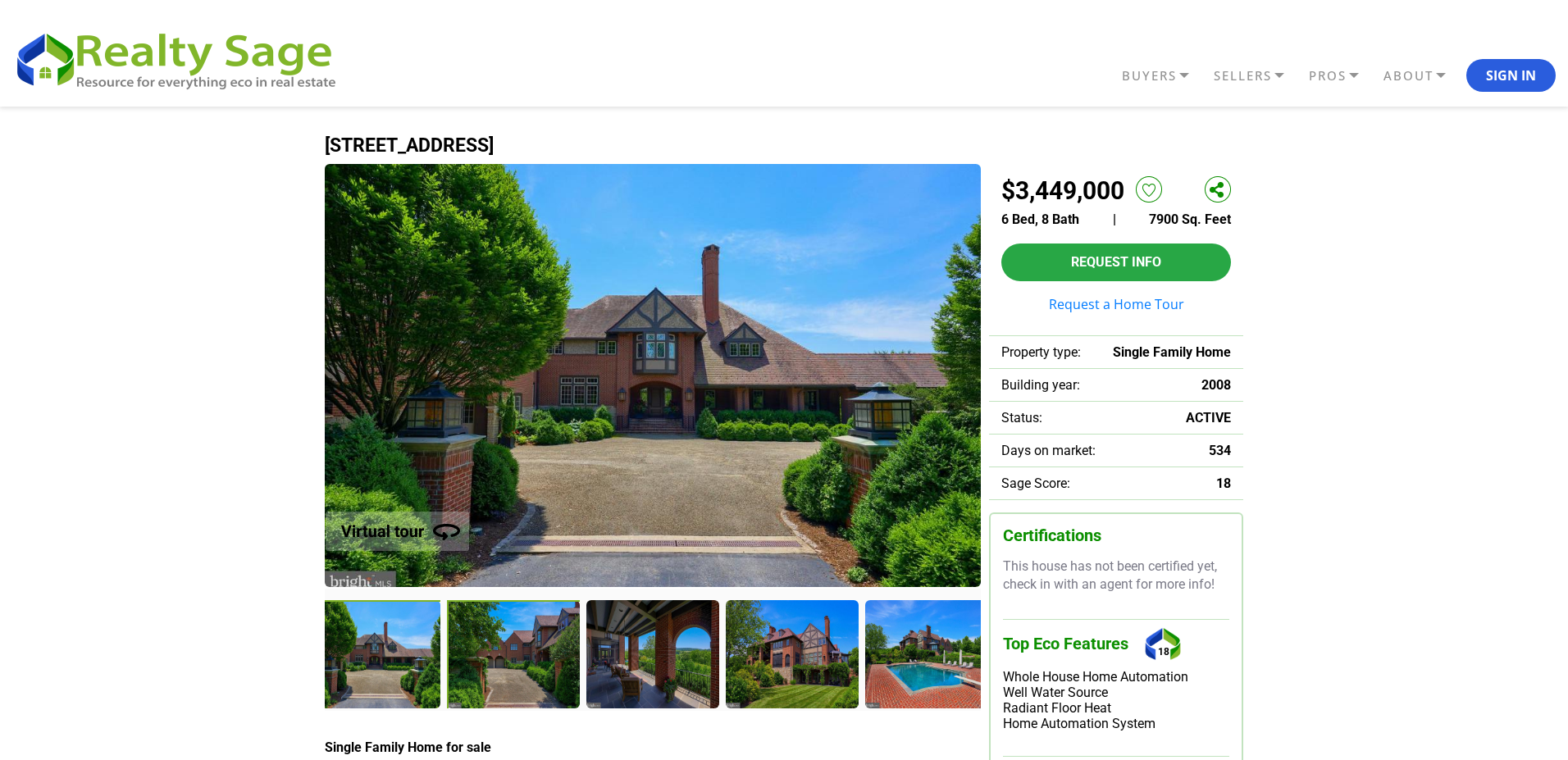
click at [499, 646] on div at bounding box center [514, 656] width 134 height 110
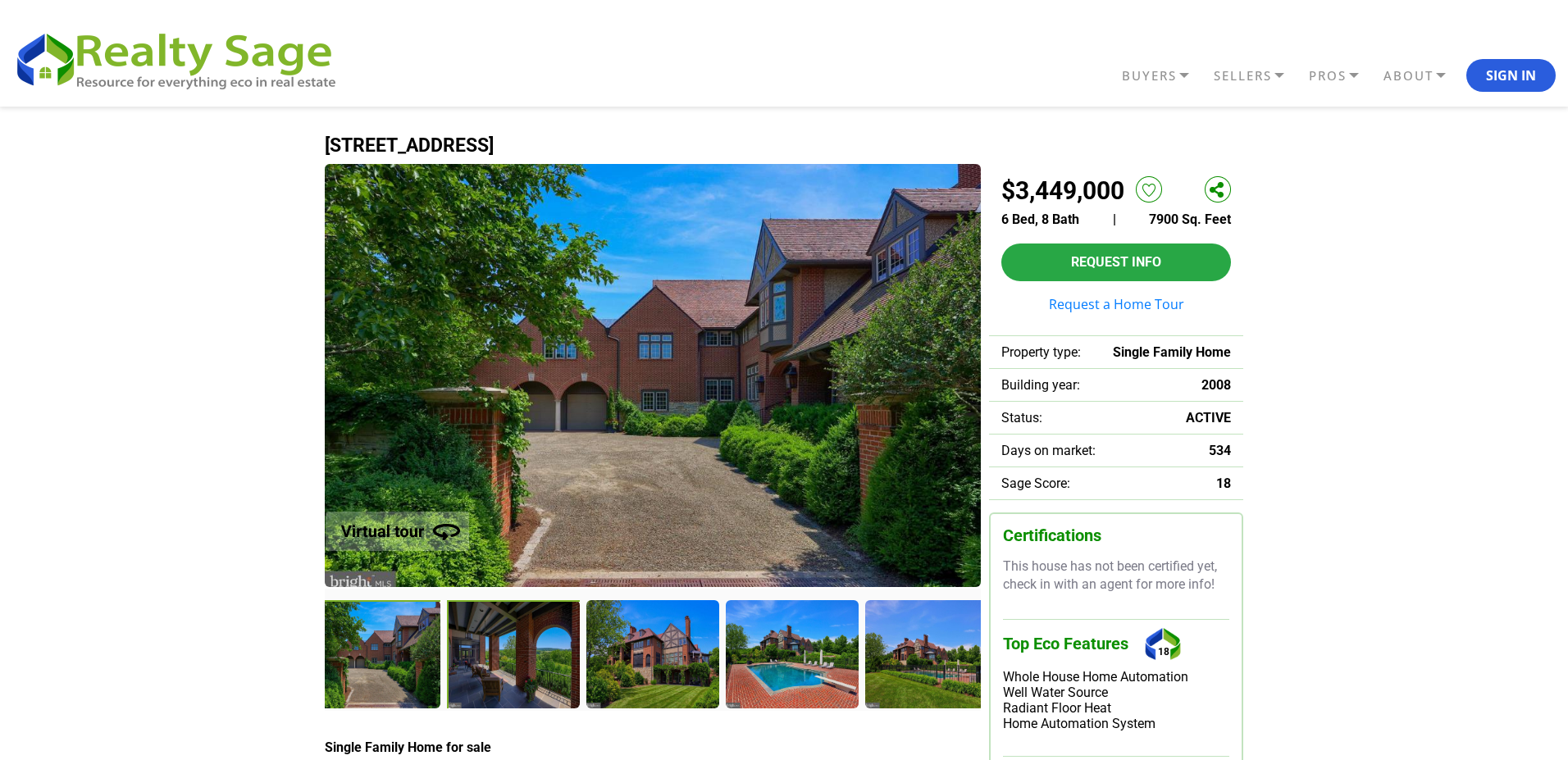
click at [499, 646] on div at bounding box center [514, 656] width 134 height 110
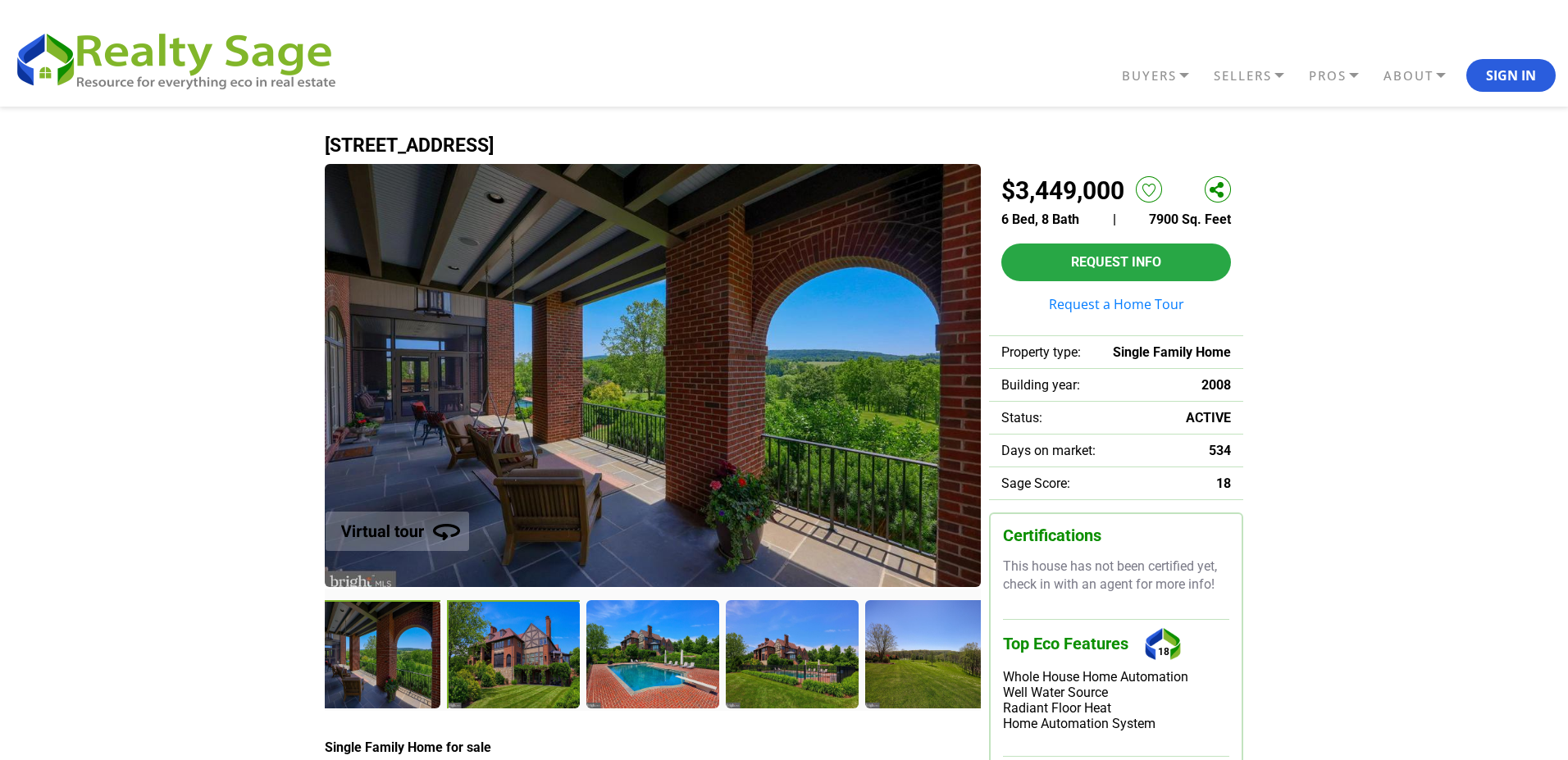
click at [499, 646] on div at bounding box center [514, 656] width 134 height 110
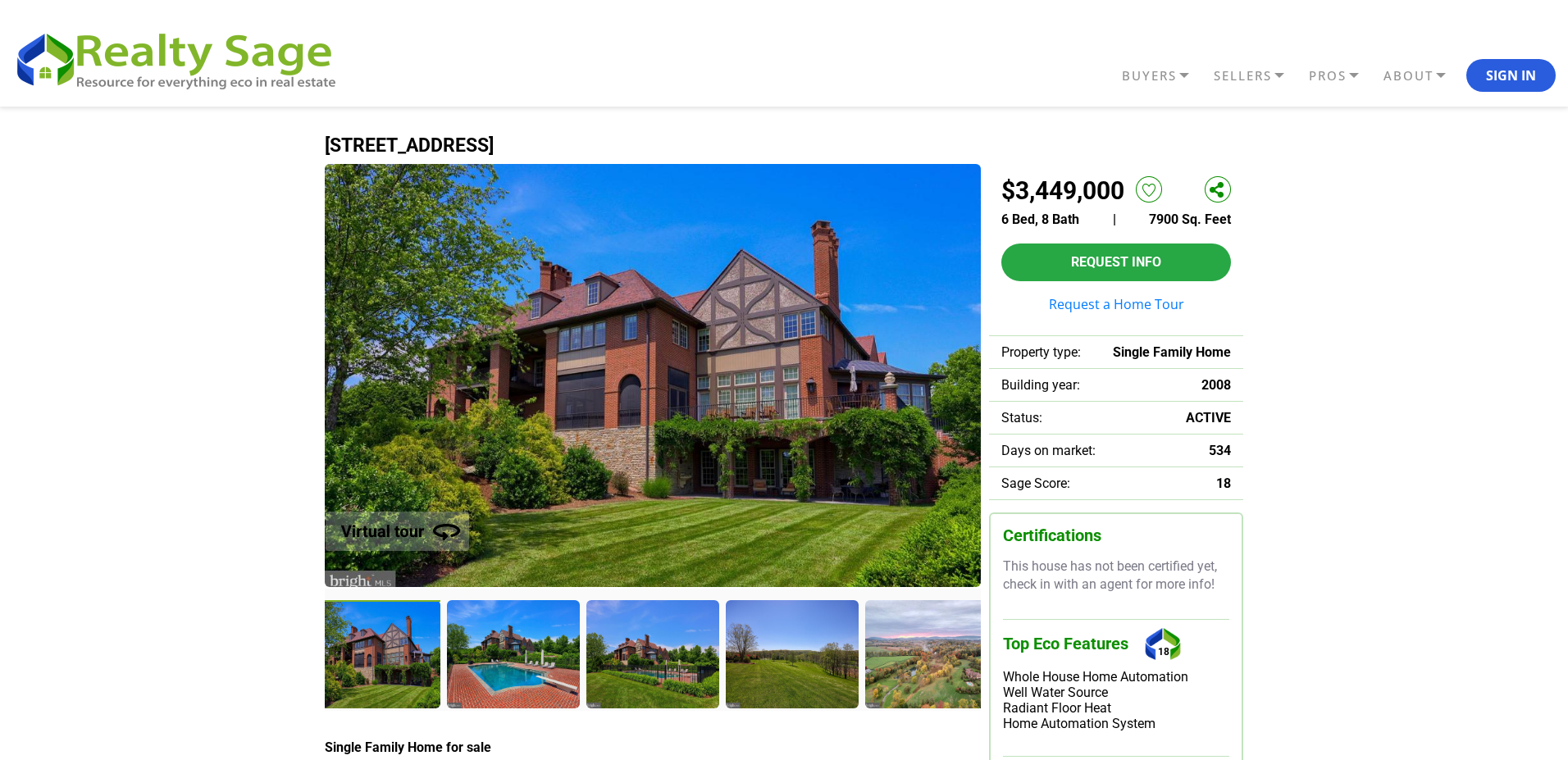
click at [499, 646] on div at bounding box center [512, 654] width 132 height 106
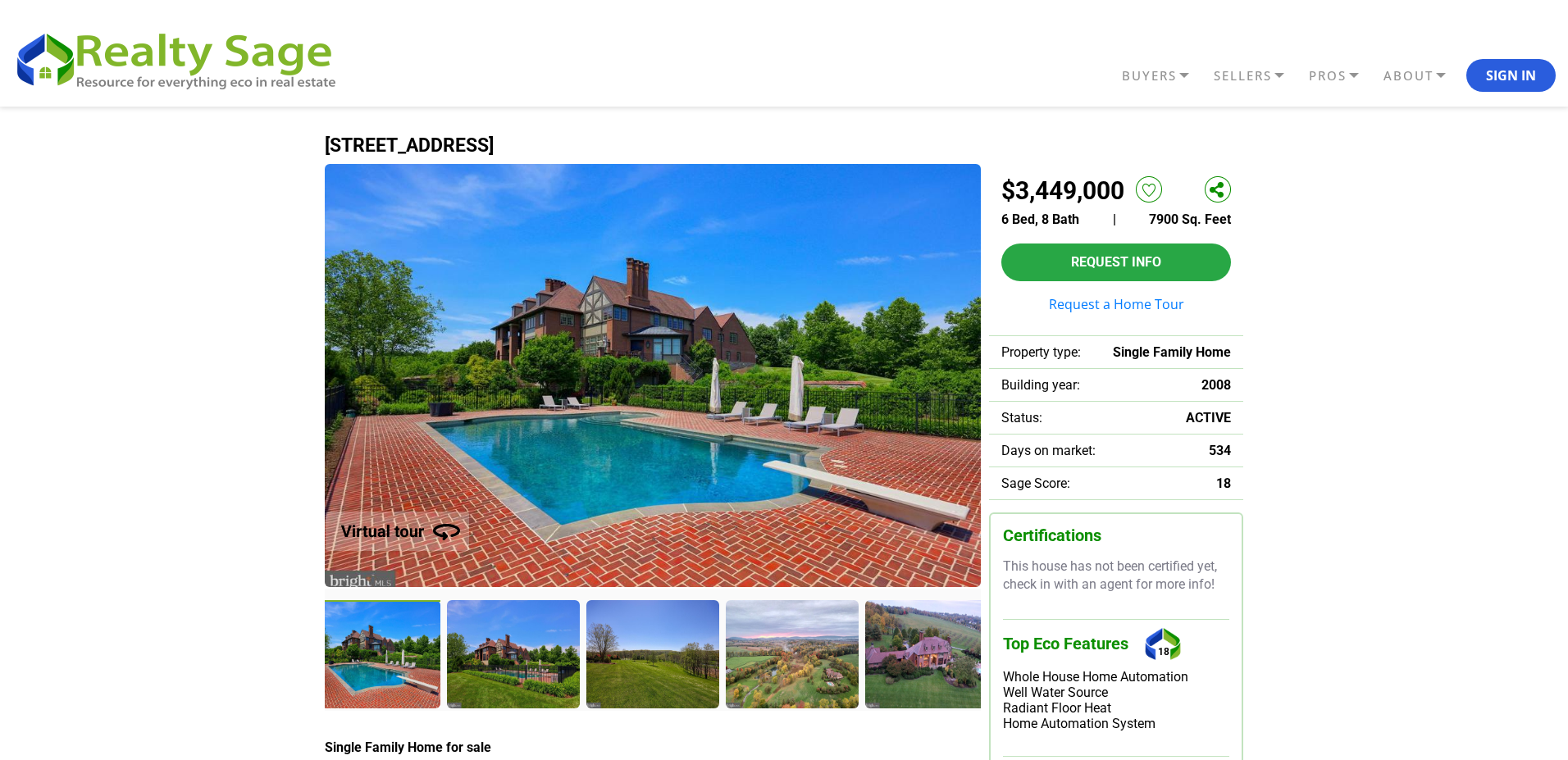
click at [499, 646] on div at bounding box center [512, 654] width 132 height 106
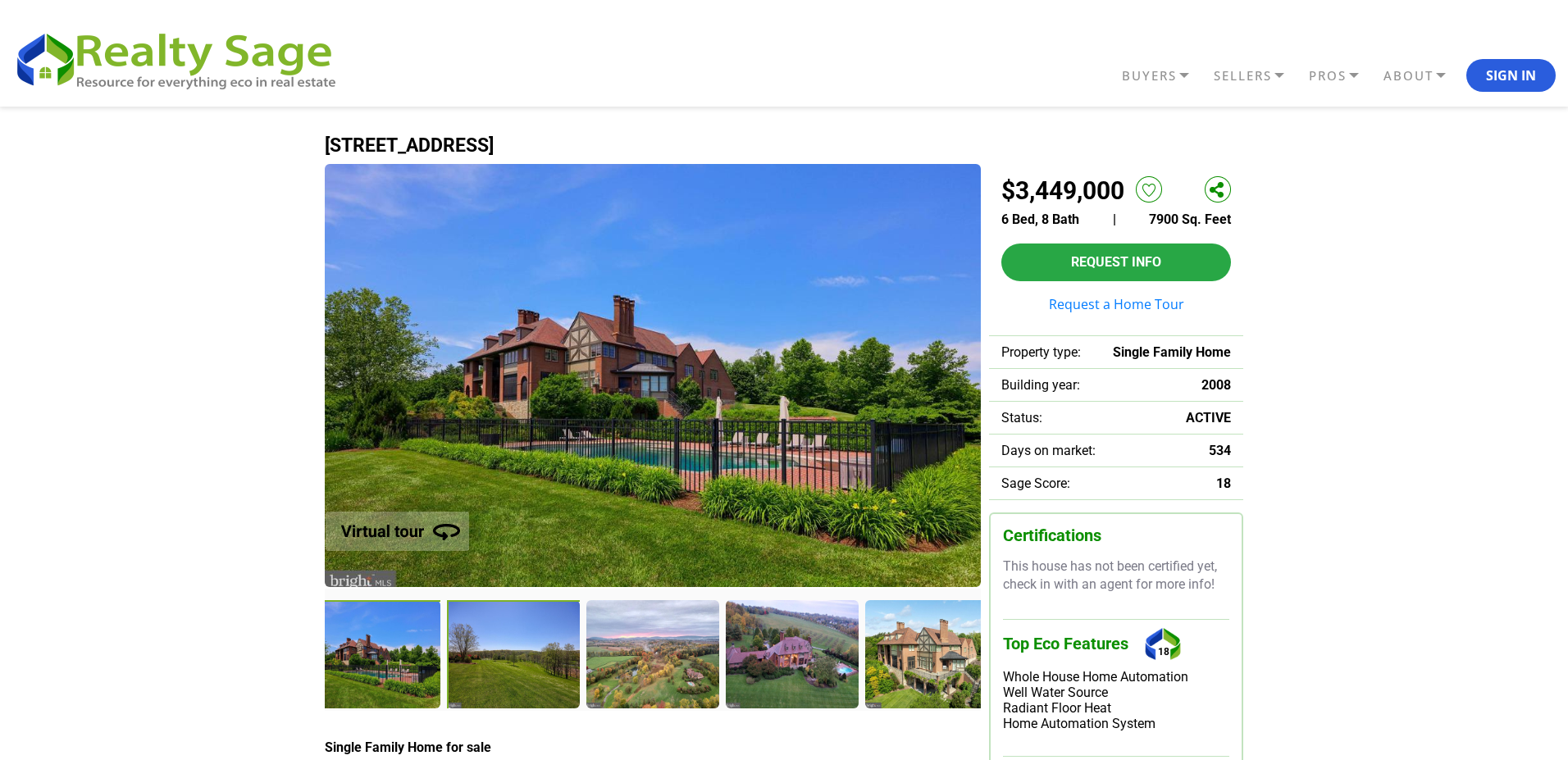
click at [499, 646] on div at bounding box center [514, 656] width 134 height 110
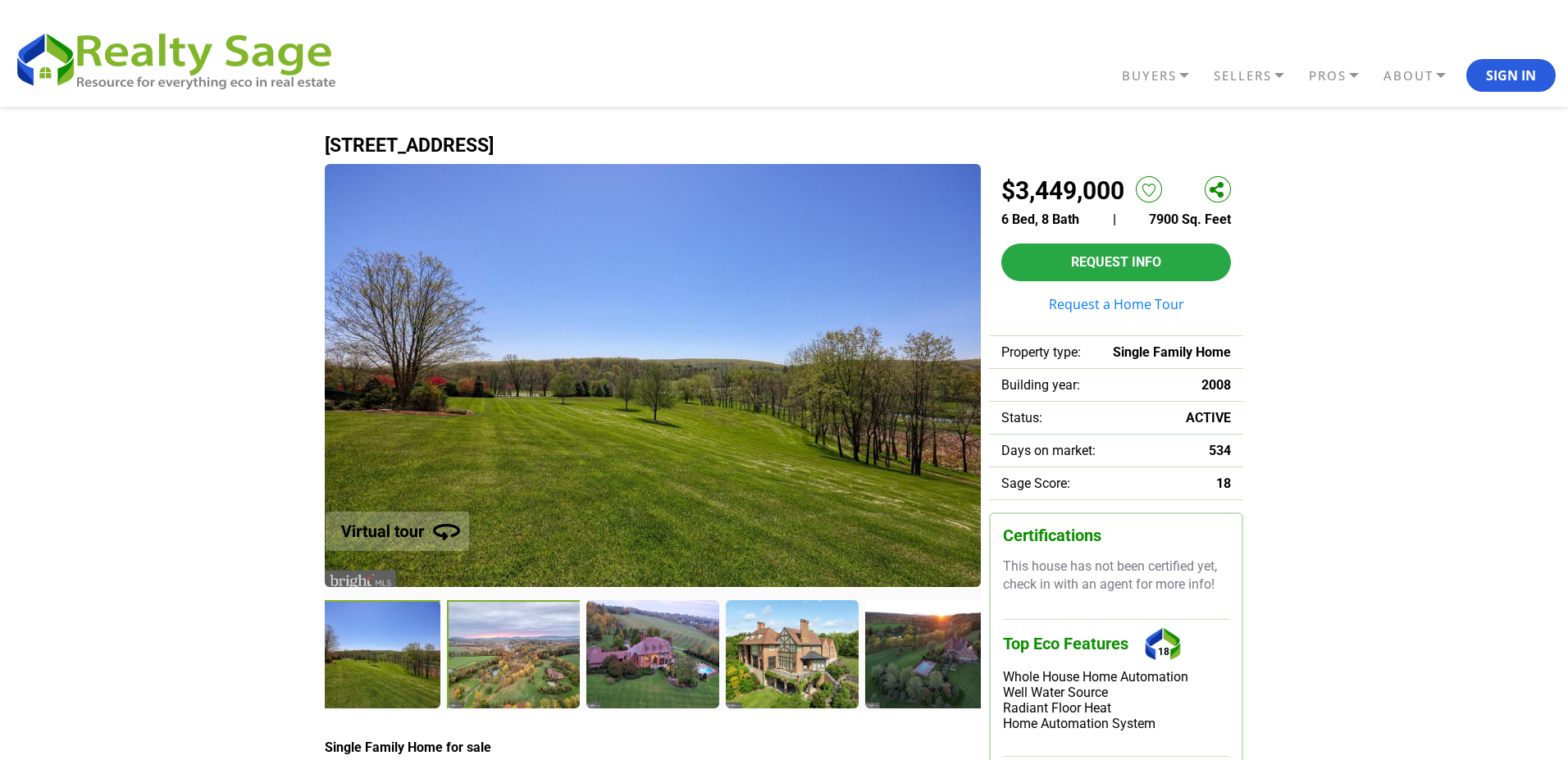
click at [499, 646] on div at bounding box center [514, 656] width 134 height 110
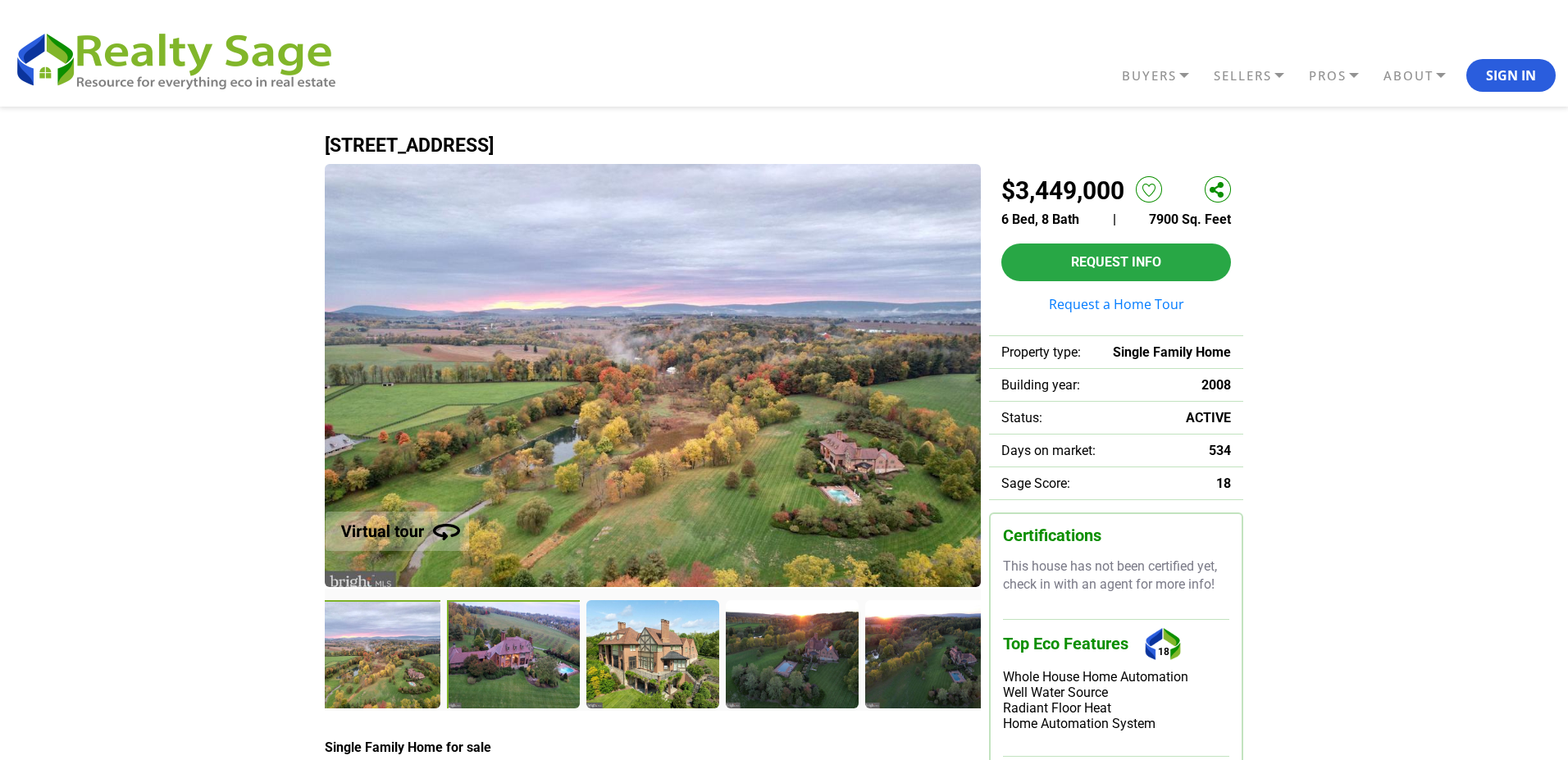
click at [499, 646] on div at bounding box center [514, 656] width 134 height 110
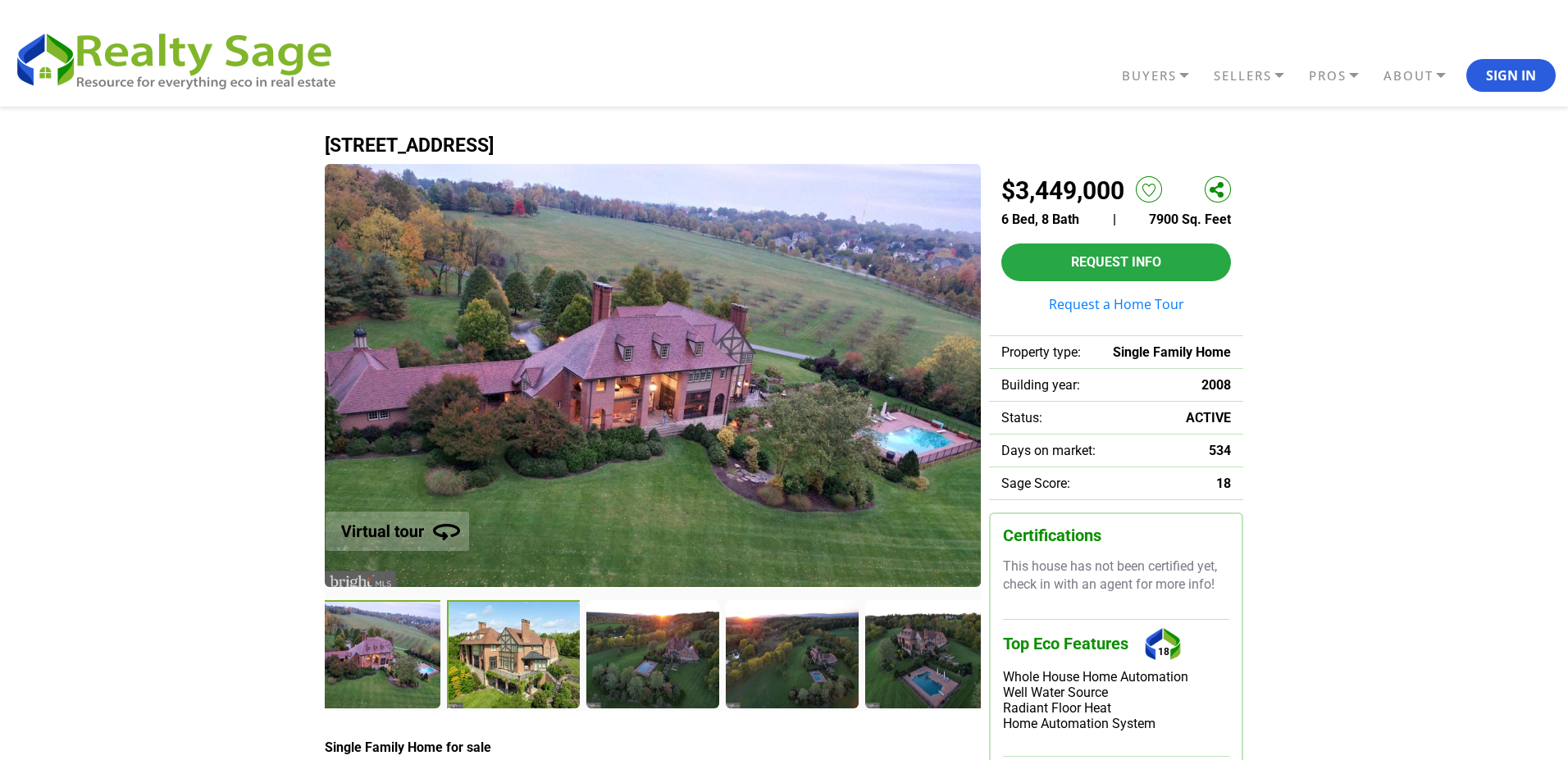
click at [499, 646] on div at bounding box center [514, 656] width 134 height 110
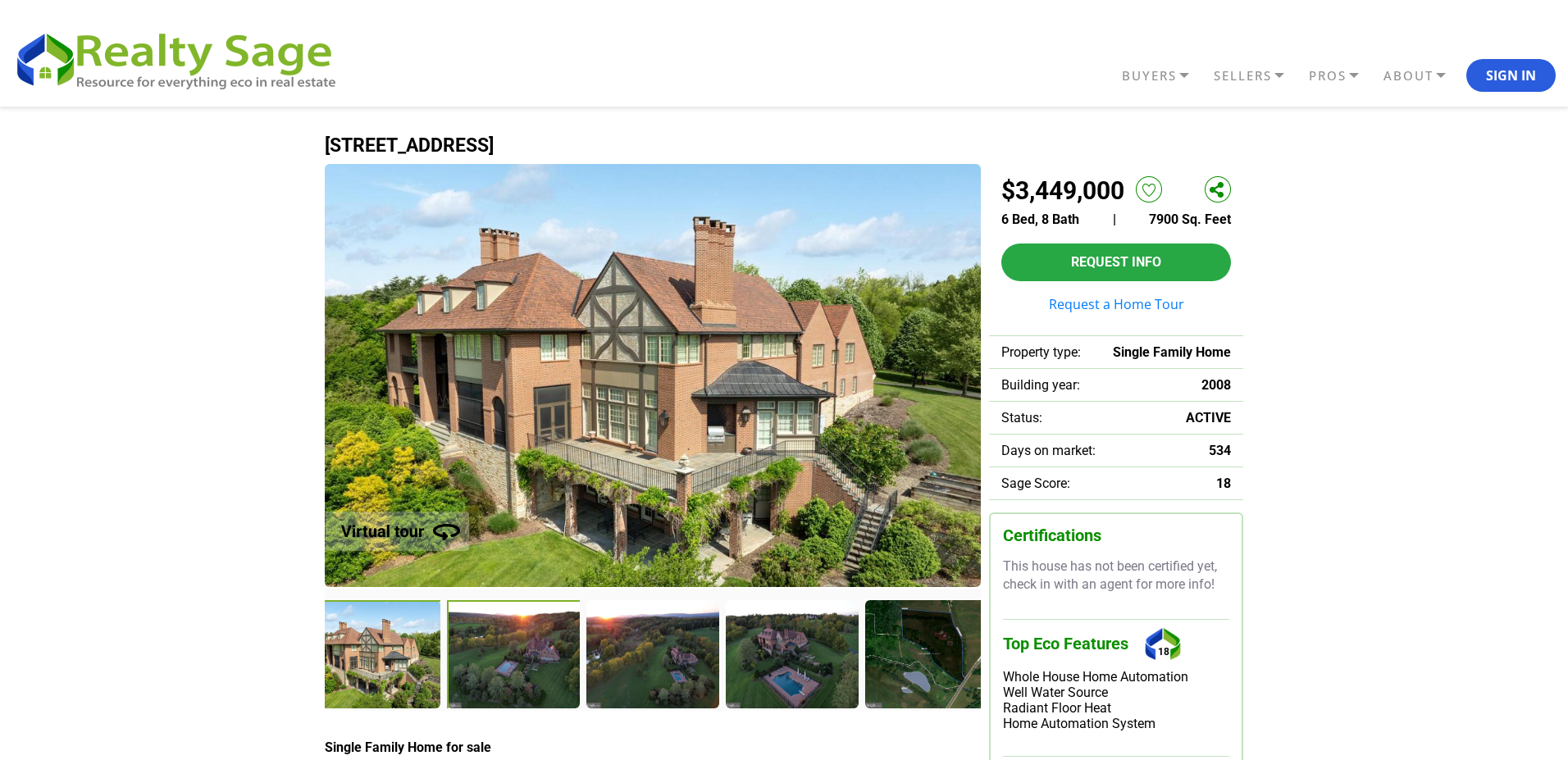
click at [499, 646] on div at bounding box center [514, 656] width 134 height 110
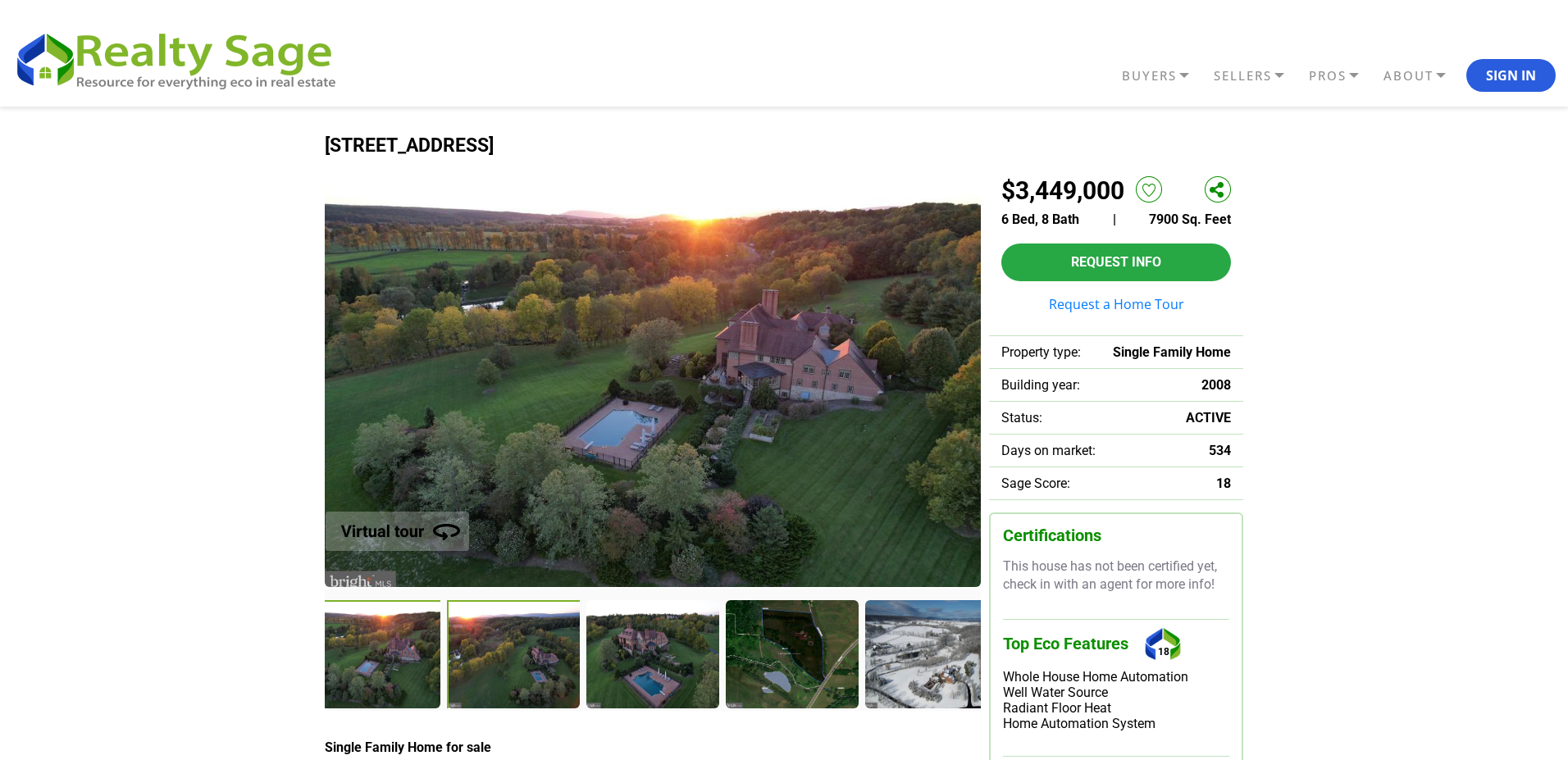
click at [499, 646] on div at bounding box center [514, 656] width 134 height 110
